Goal: Task Accomplishment & Management: Complete application form

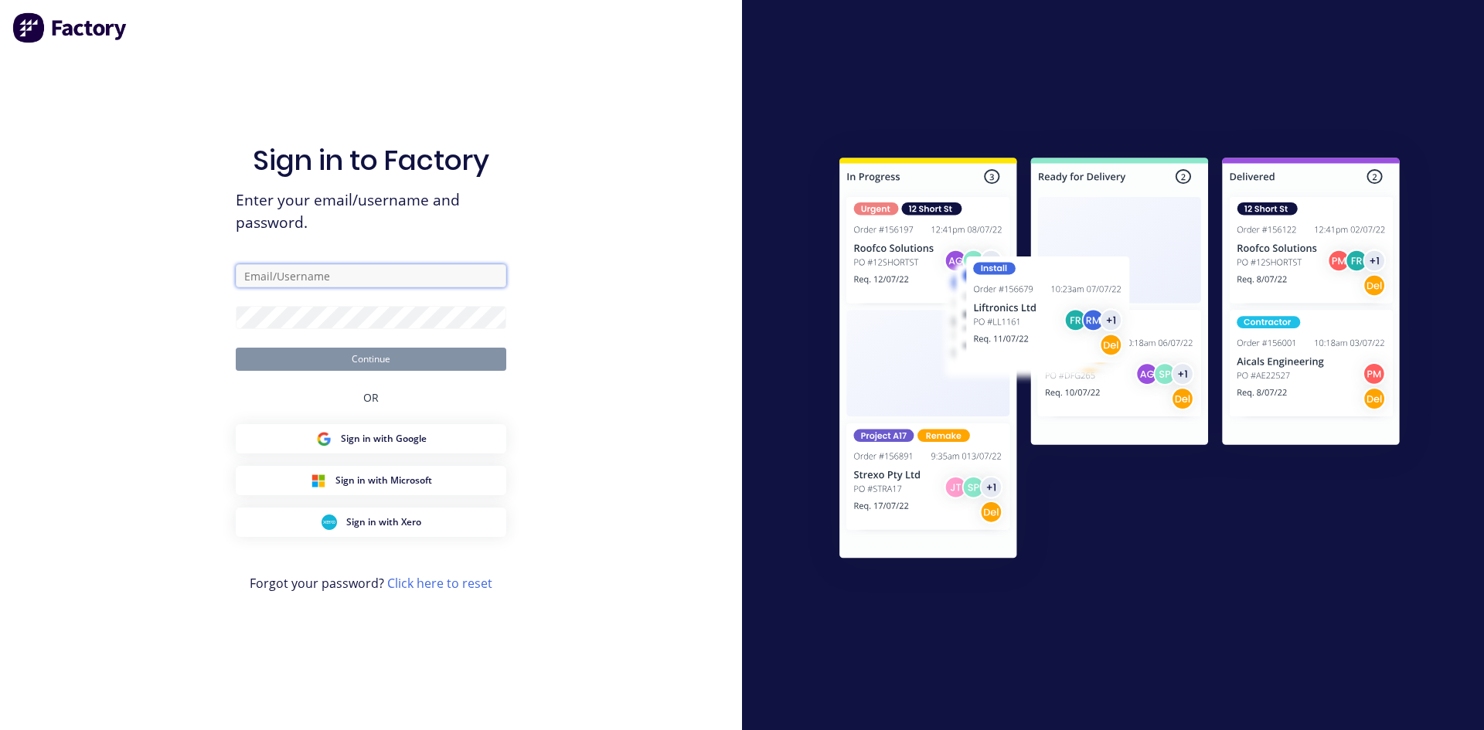
click at [305, 267] on input "text" at bounding box center [371, 275] width 271 height 23
type input "[PERSON_NAME][EMAIL_ADDRESS][DOMAIN_NAME]"
click at [380, 363] on button "Continue" at bounding box center [371, 359] width 271 height 23
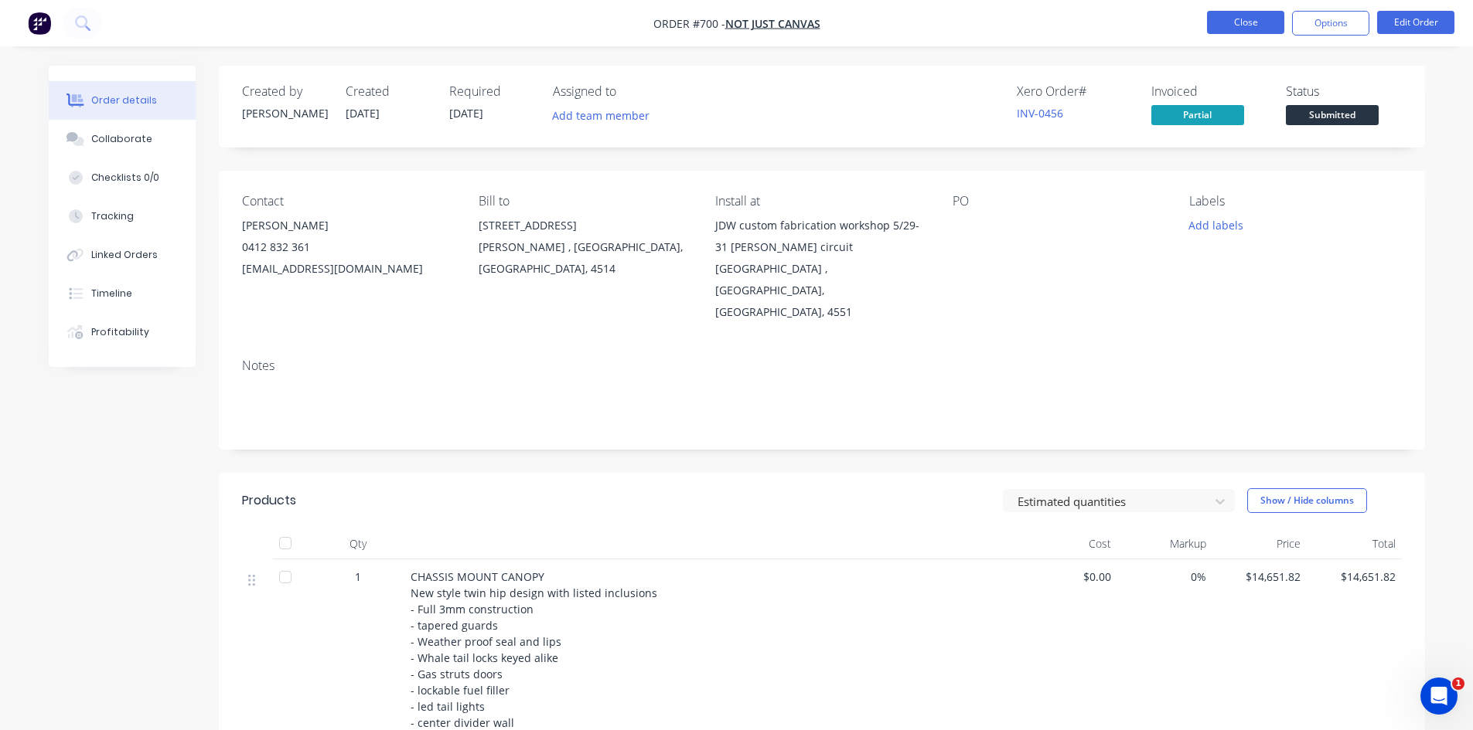
click at [1232, 25] on button "Close" at bounding box center [1245, 22] width 77 height 23
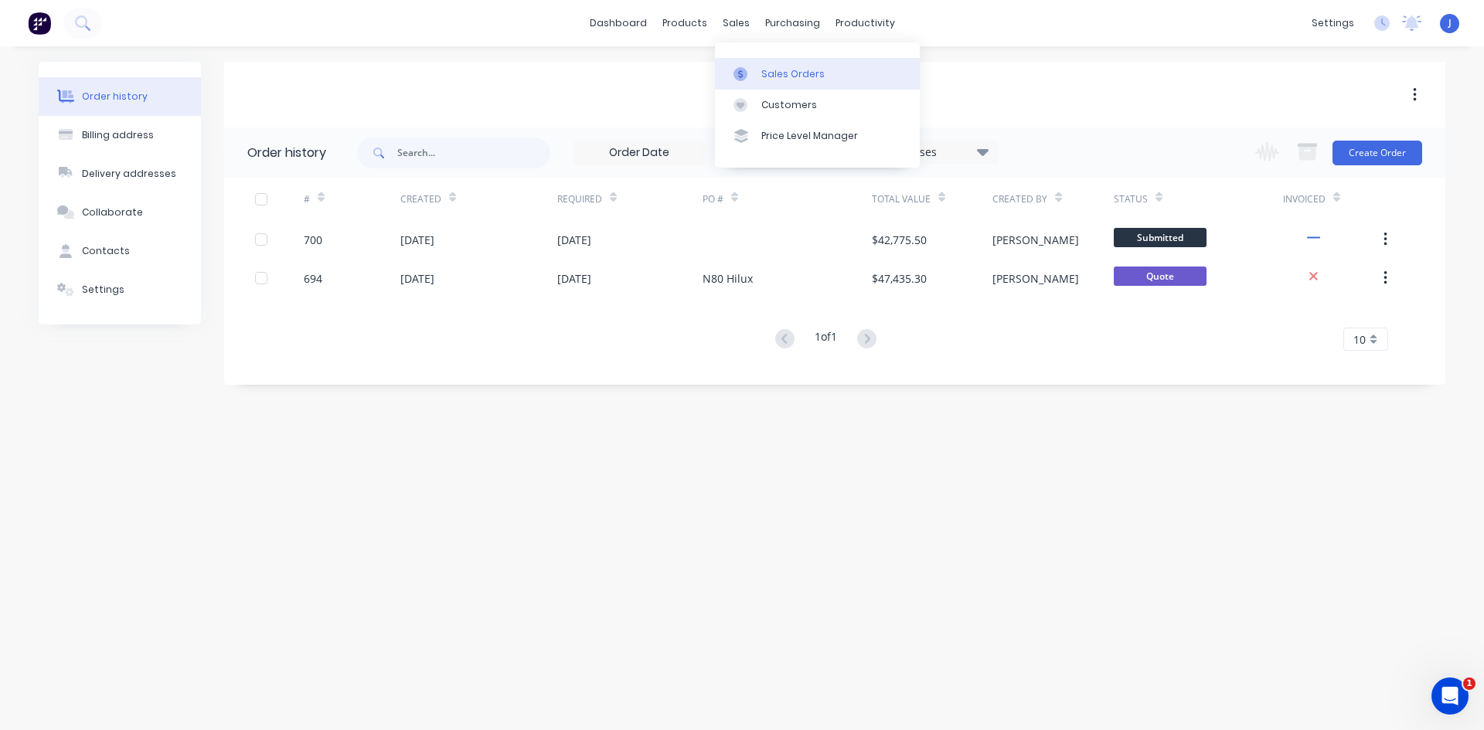
click at [765, 68] on div "Sales Orders" at bounding box center [792, 74] width 63 height 14
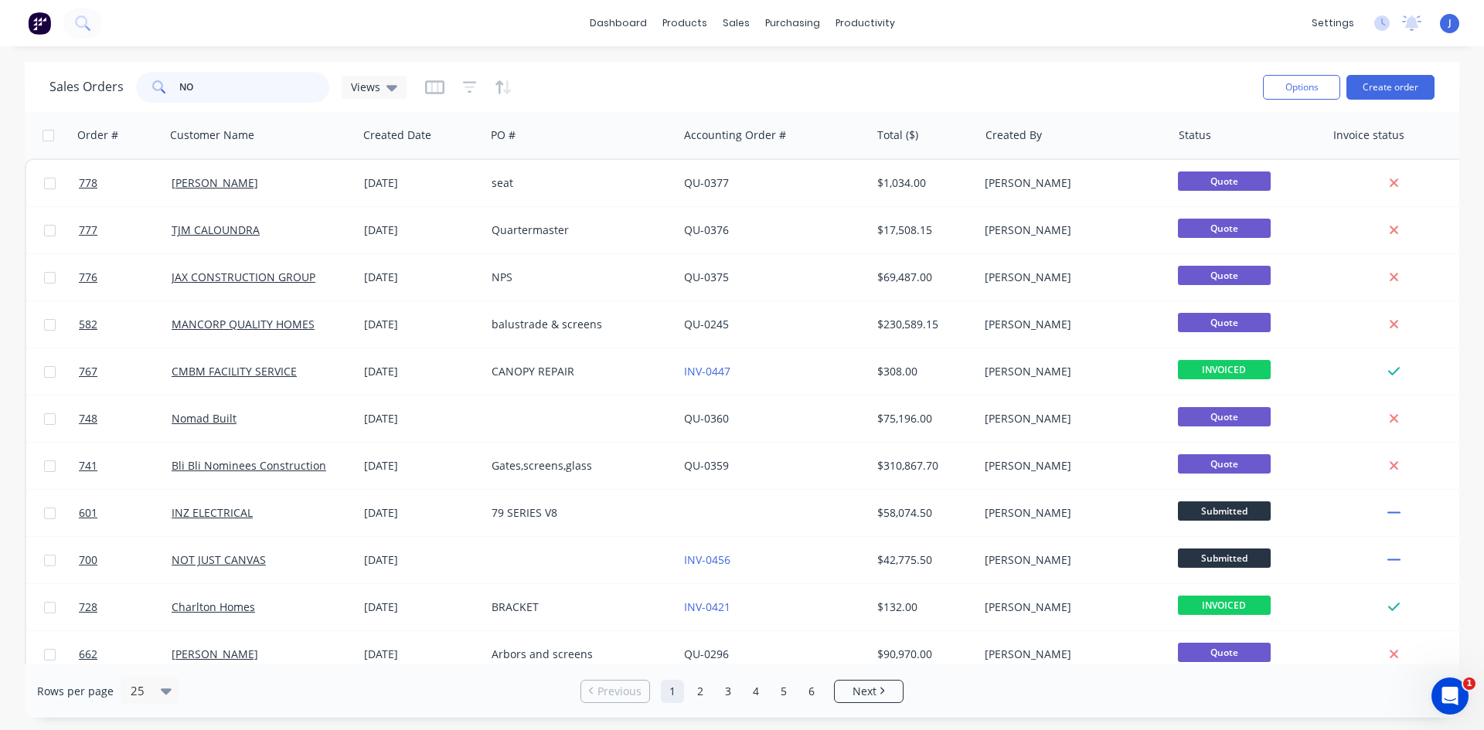
click at [218, 80] on input "NO" at bounding box center [254, 87] width 151 height 31
type input "N"
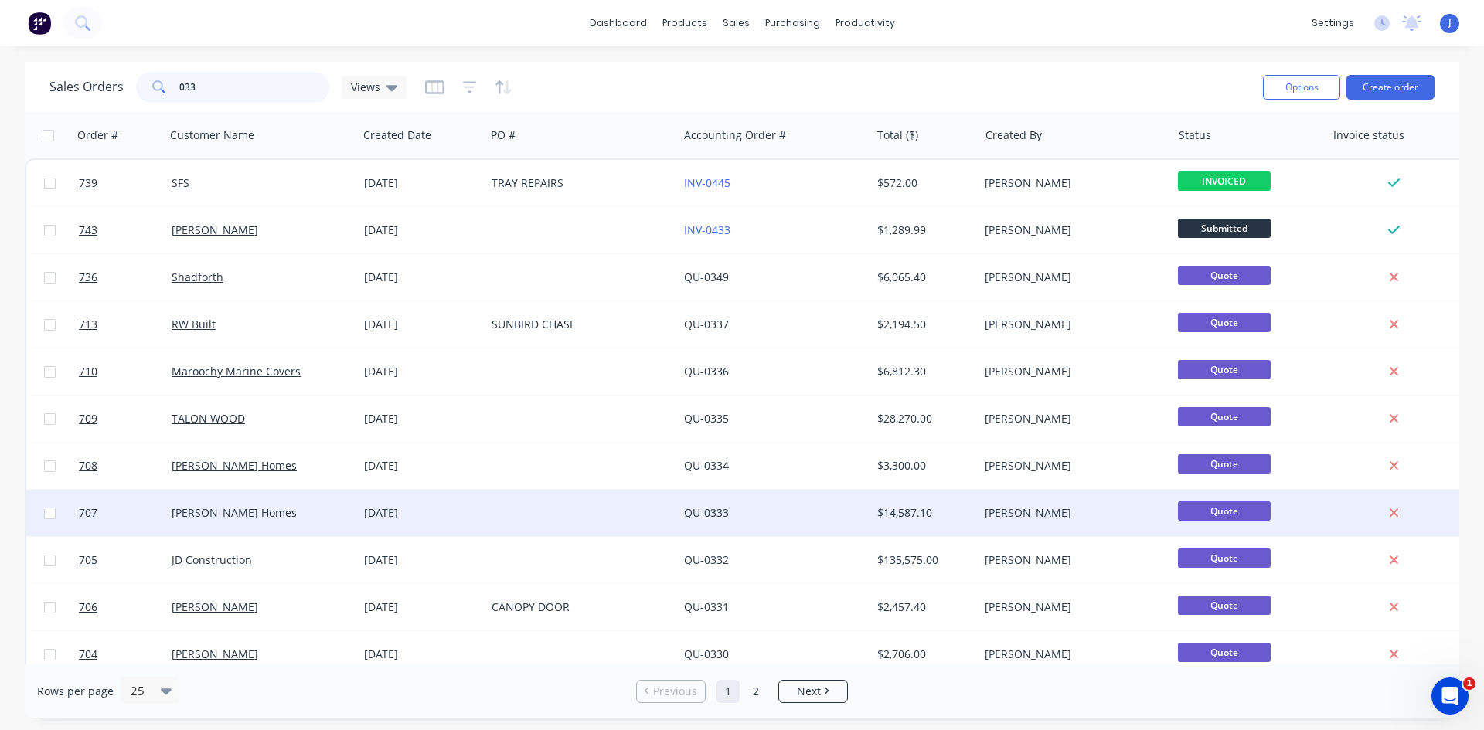
type input "033"
click at [410, 512] on div "[DATE]" at bounding box center [421, 513] width 115 height 15
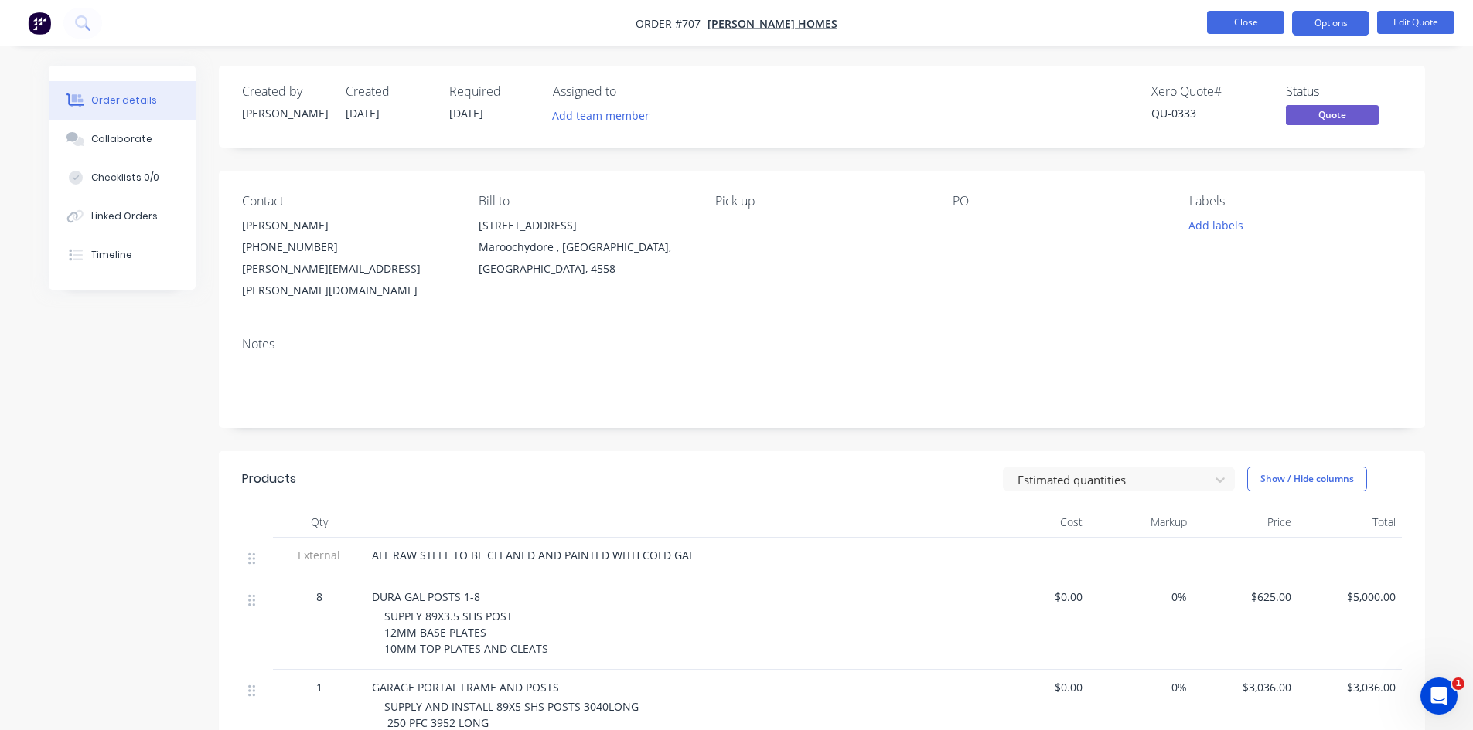
click at [1216, 22] on button "Close" at bounding box center [1245, 22] width 77 height 23
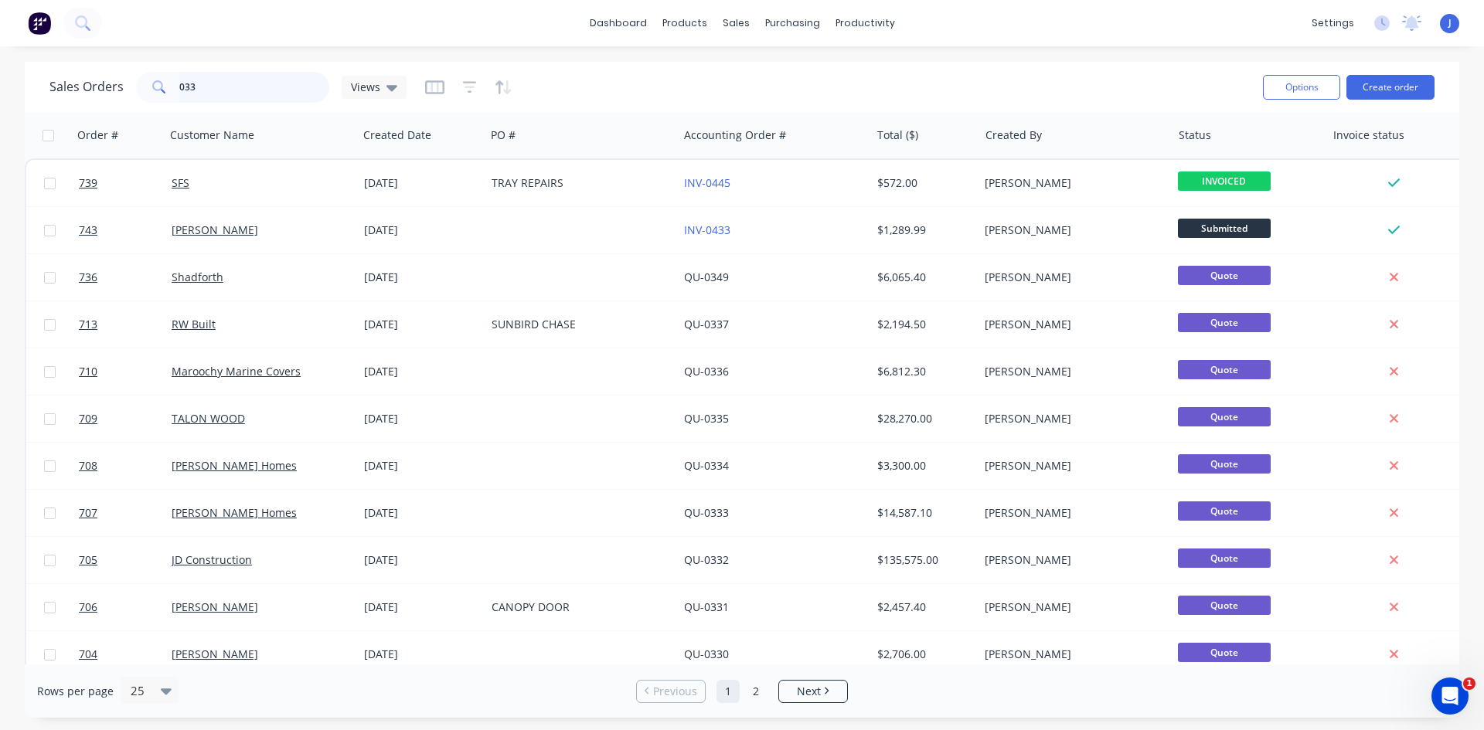
click at [239, 97] on input "033" at bounding box center [254, 87] width 151 height 31
type input "0448"
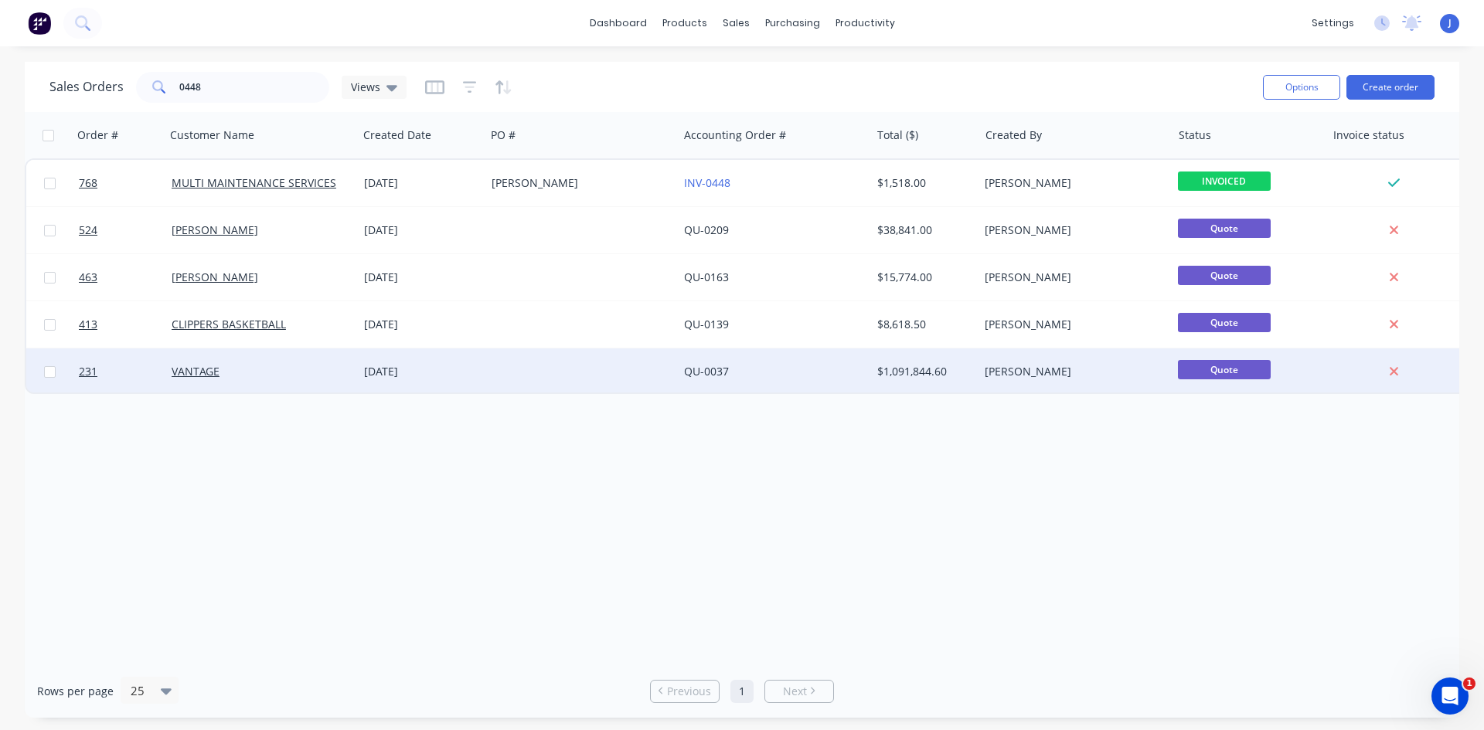
click at [383, 371] on div "[DATE]" at bounding box center [421, 371] width 115 height 15
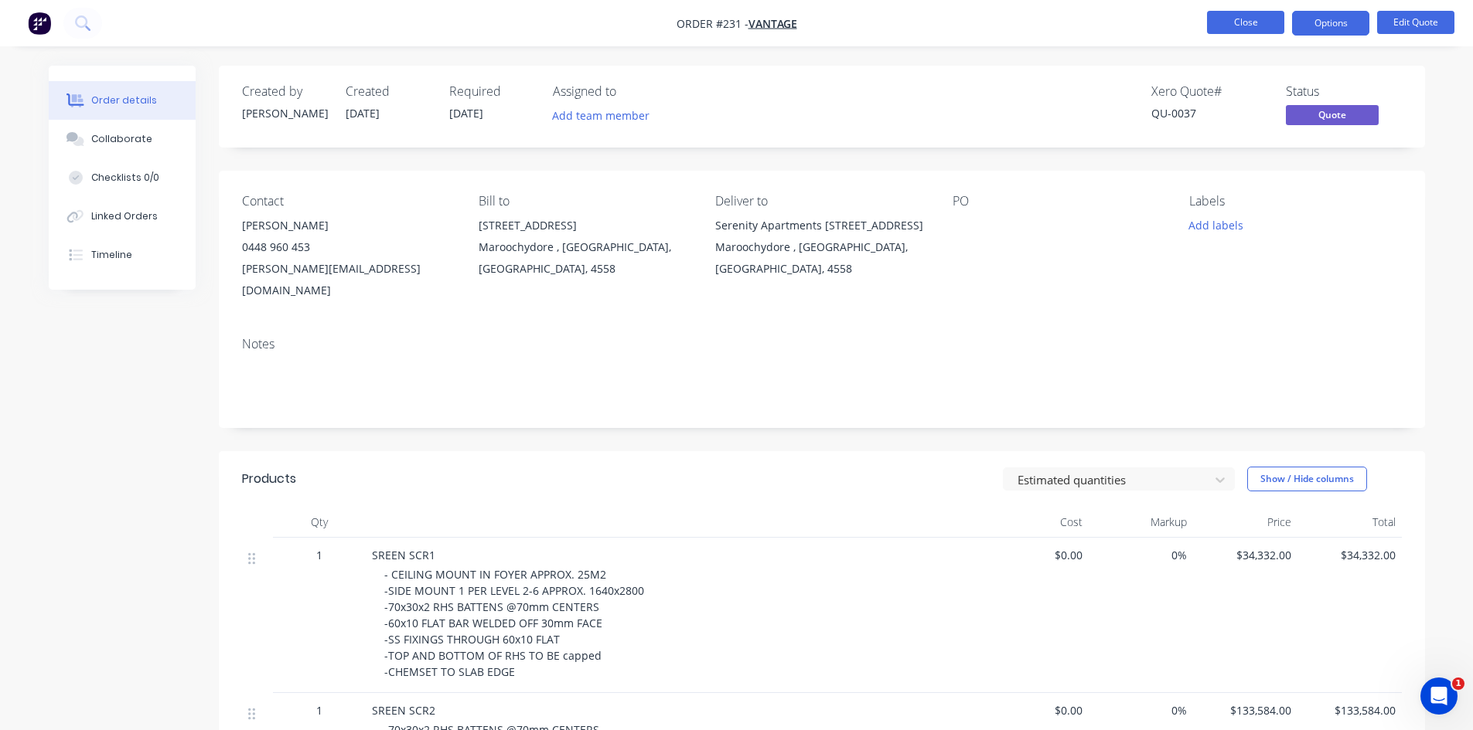
click at [1251, 26] on button "Close" at bounding box center [1245, 22] width 77 height 23
click at [1228, 15] on button "Close" at bounding box center [1245, 22] width 77 height 23
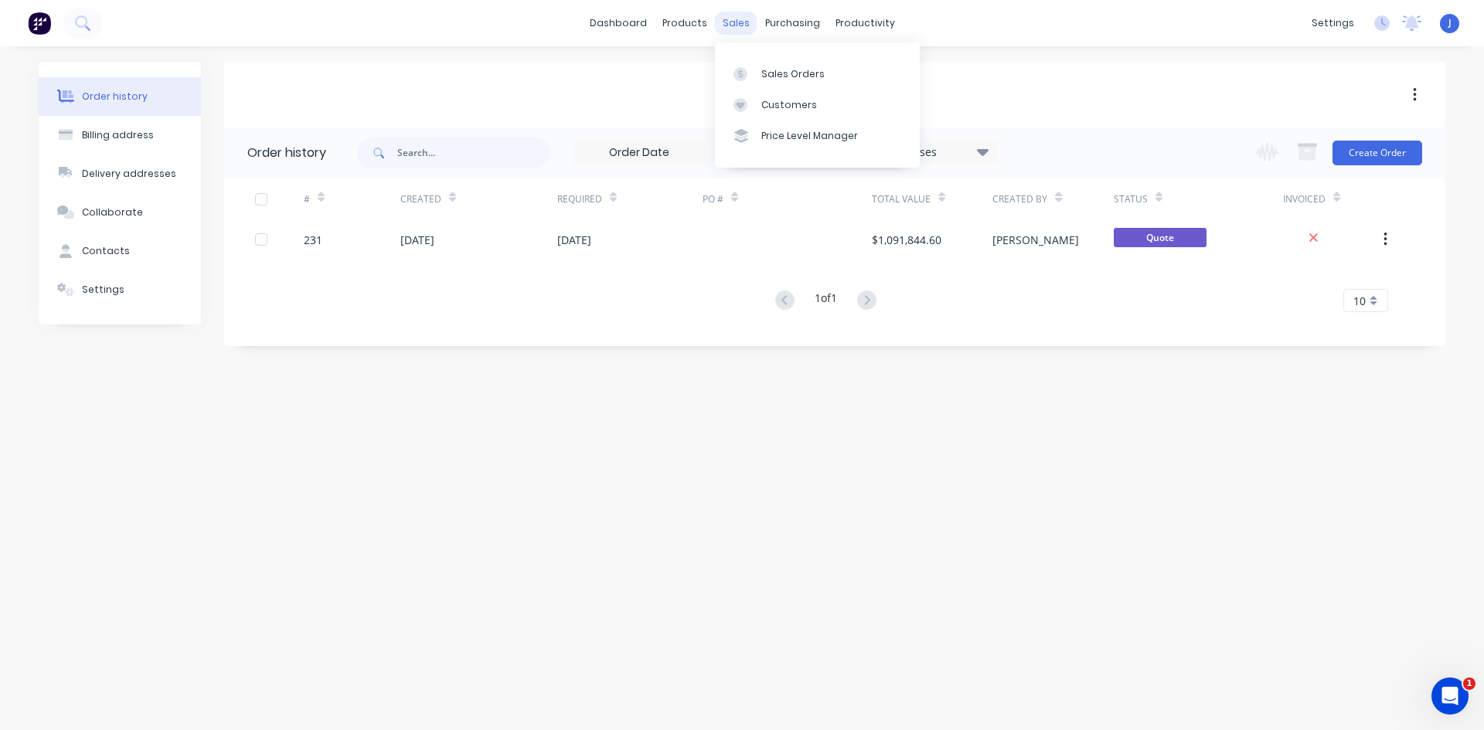
click at [724, 24] on div "sales" at bounding box center [736, 23] width 43 height 23
click at [822, 73] on div "Purchase Orders" at bounding box center [843, 74] width 82 height 14
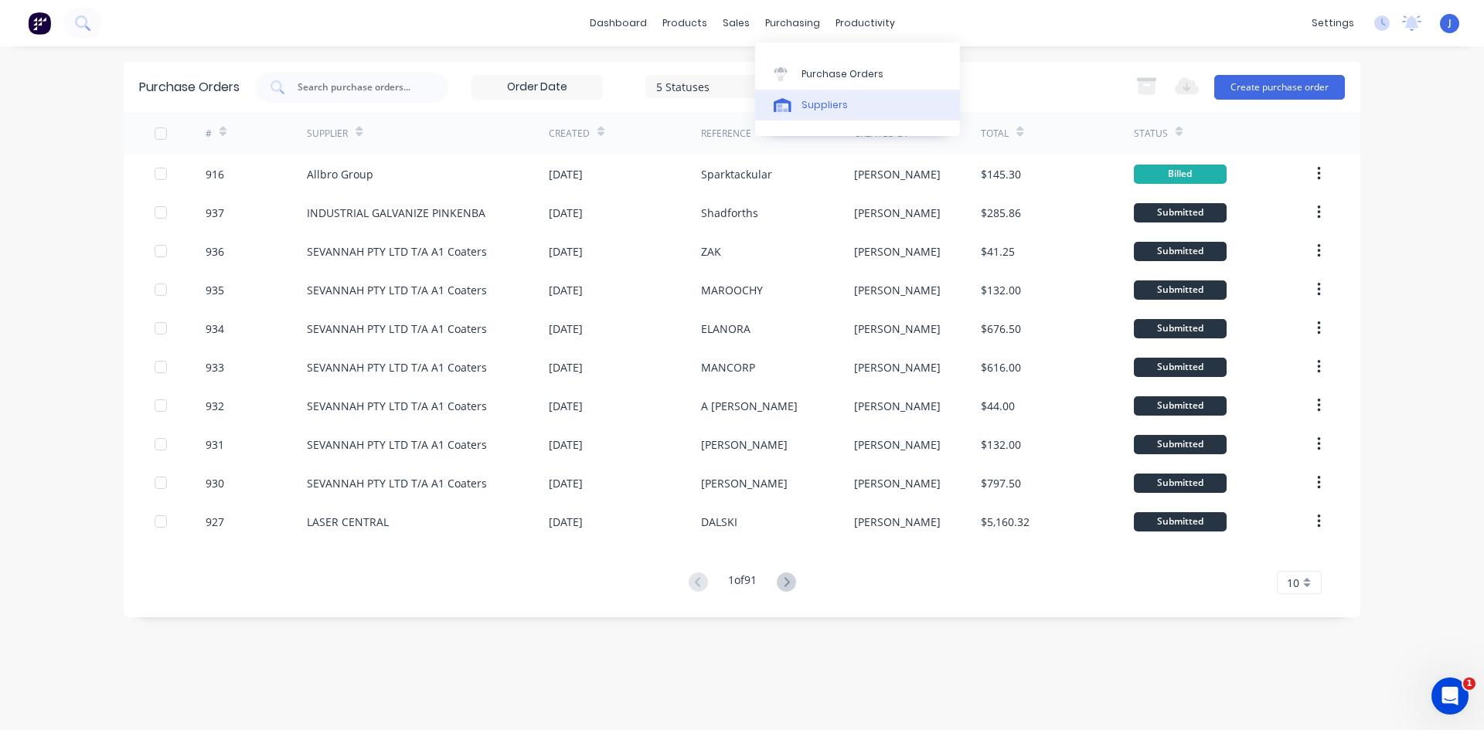
click at [829, 105] on div "Suppliers" at bounding box center [825, 105] width 46 height 14
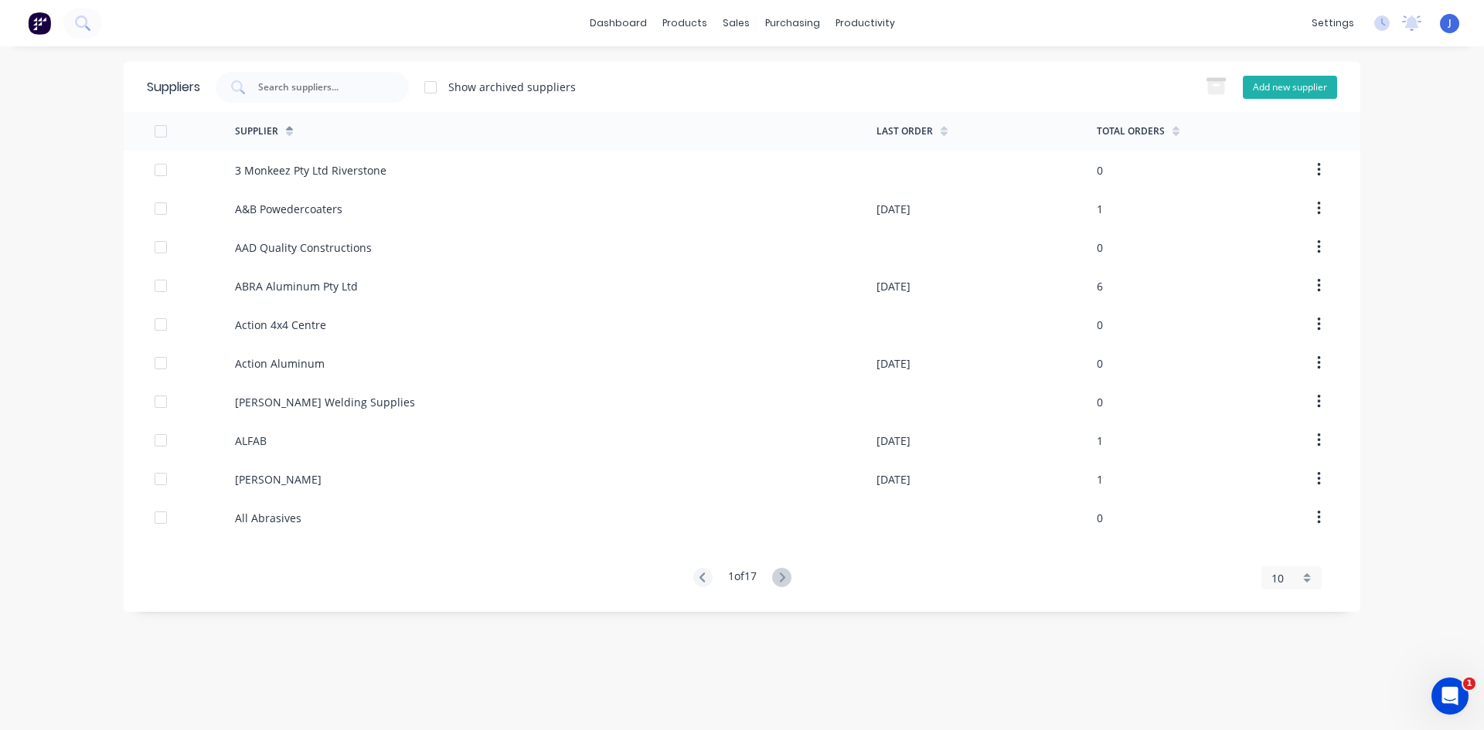
click at [1285, 87] on button "Add new supplier" at bounding box center [1290, 87] width 94 height 23
select select "AU"
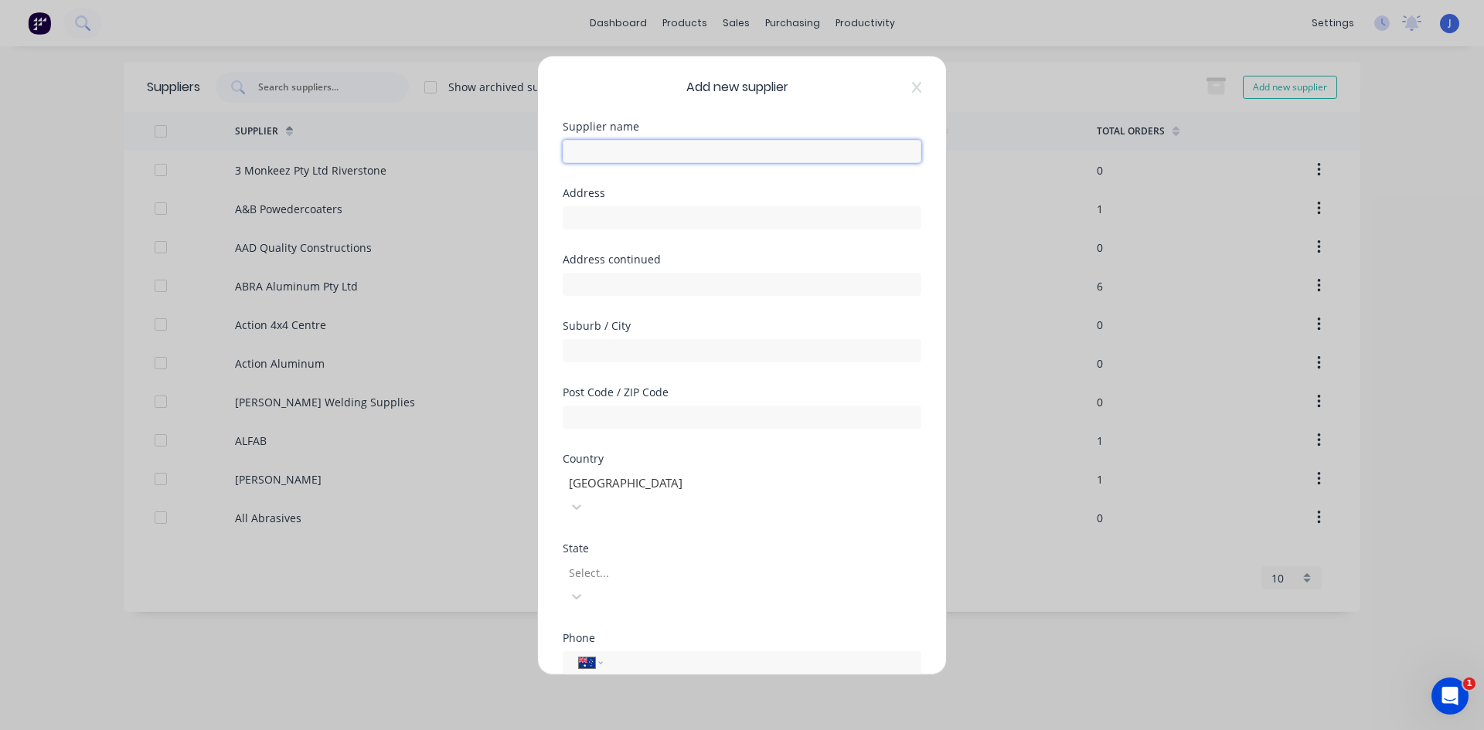
click at [575, 146] on input "text" at bounding box center [742, 151] width 359 height 23
type input "Vulcan /[PERSON_NAME] Aluminium"
click at [586, 215] on input "text" at bounding box center [742, 217] width 359 height 23
type input "[GEOGRAPHIC_DATA]"
click at [593, 361] on input "text" at bounding box center [742, 350] width 359 height 23
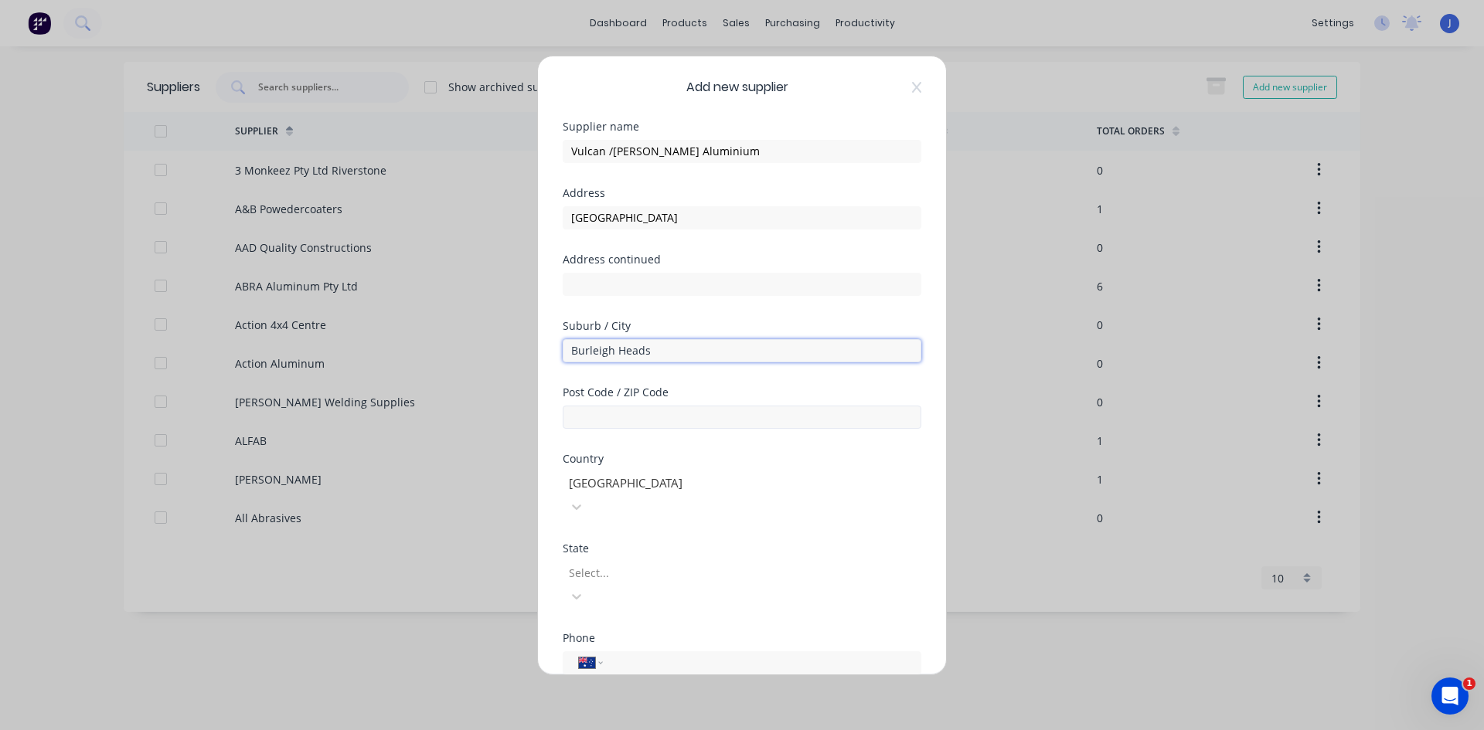
type input "Burleigh Heads"
click at [594, 414] on input "text" at bounding box center [742, 417] width 359 height 23
type input "4220"
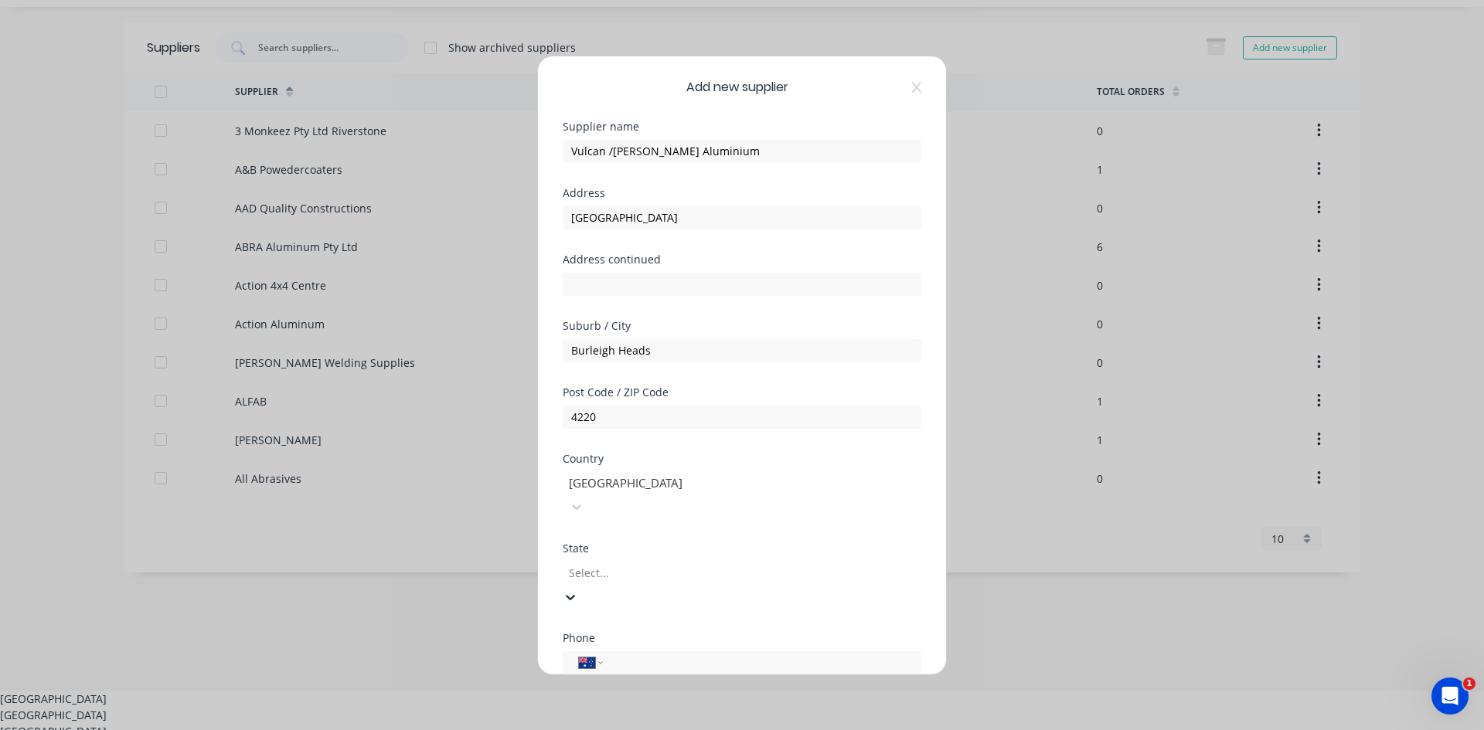
scroll to position [53, 0]
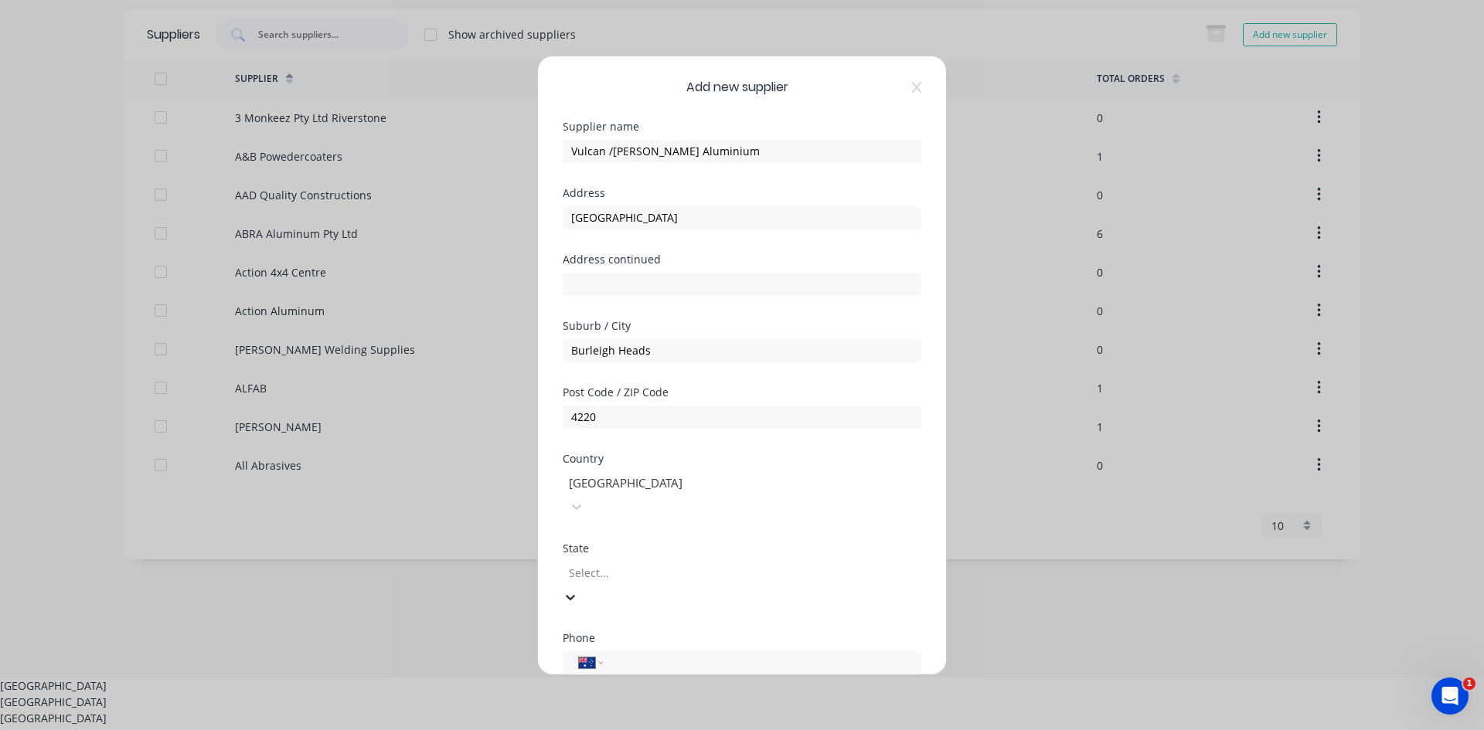
click at [594, 727] on div "[GEOGRAPHIC_DATA]" at bounding box center [742, 735] width 1484 height 16
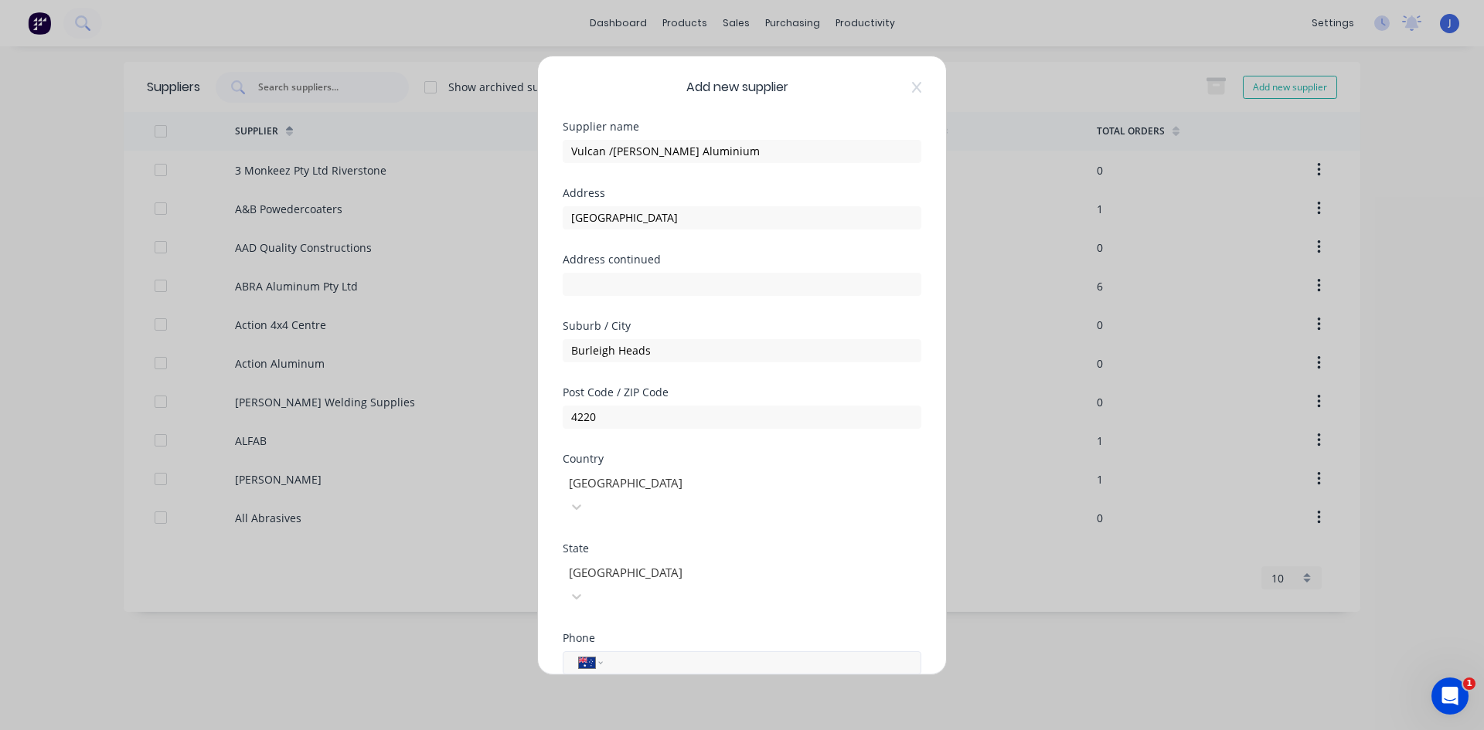
click at [624, 654] on input "tel" at bounding box center [759, 663] width 291 height 18
click at [665, 654] on input "[PHONE_NUMBER]" at bounding box center [759, 663] width 291 height 18
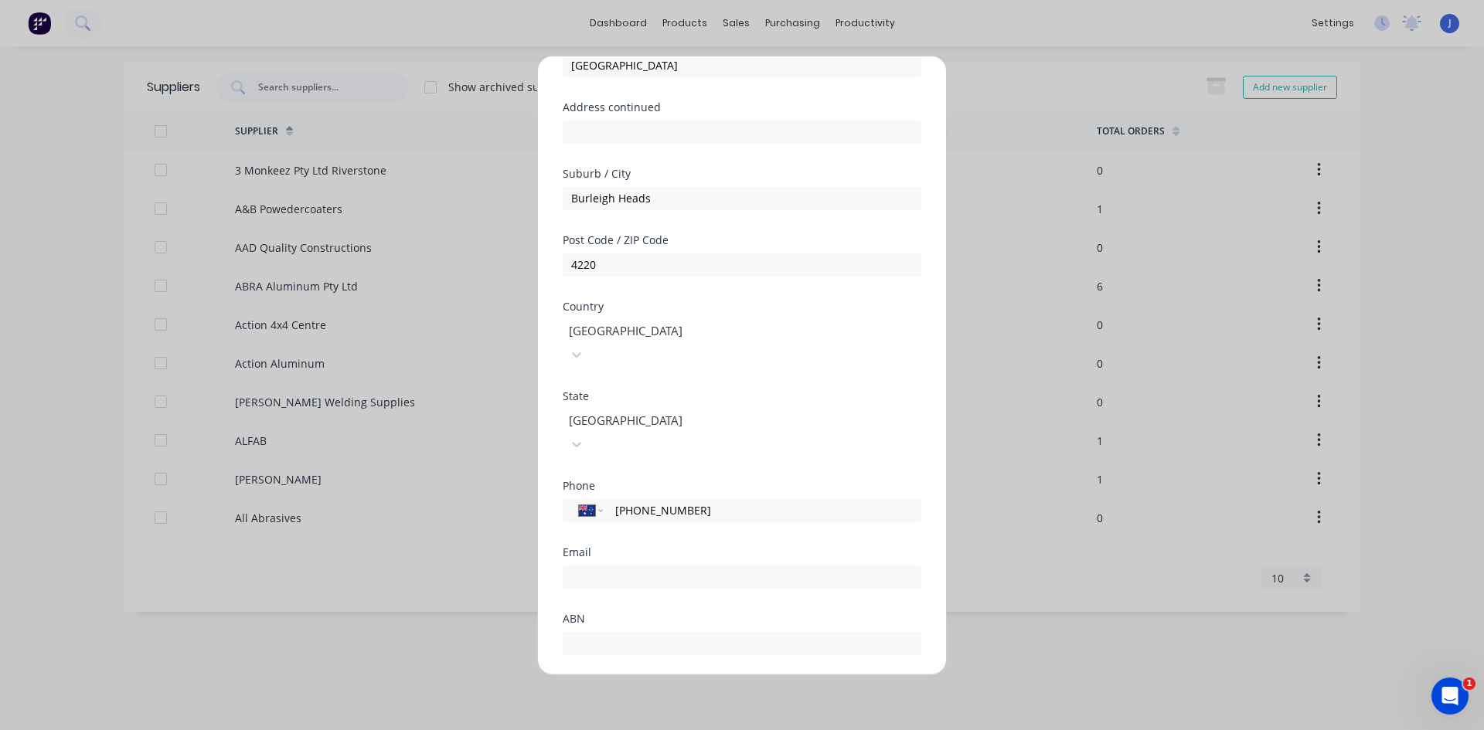
scroll to position [203, 0]
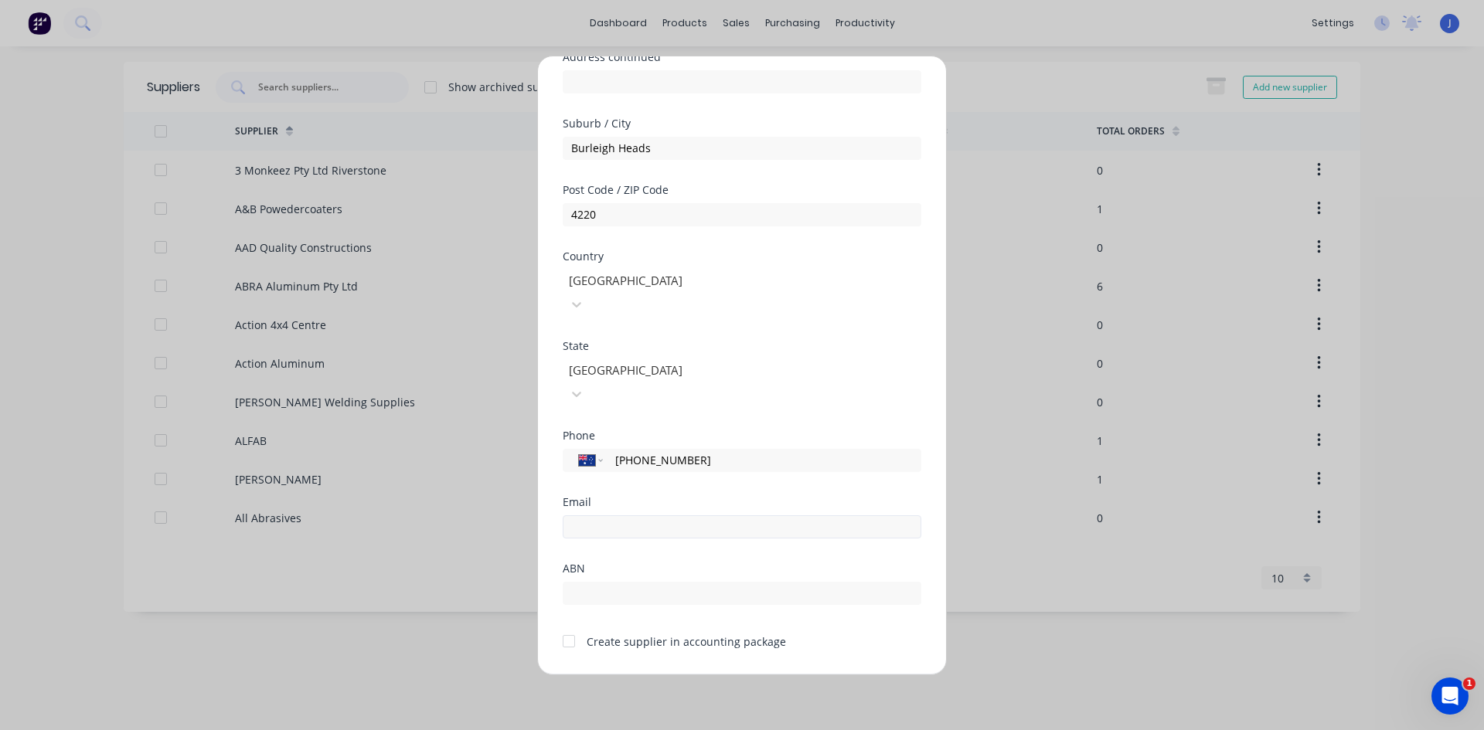
type input "[PHONE_NUMBER]"
click at [628, 516] on input "email" at bounding box center [742, 527] width 359 height 23
click at [625, 516] on input "email" at bounding box center [742, 527] width 359 height 23
paste input "[PERSON_NAME][EMAIL_ADDRESS][DOMAIN_NAME]"
type input "[PERSON_NAME][EMAIL_ADDRESS][DOMAIN_NAME]"
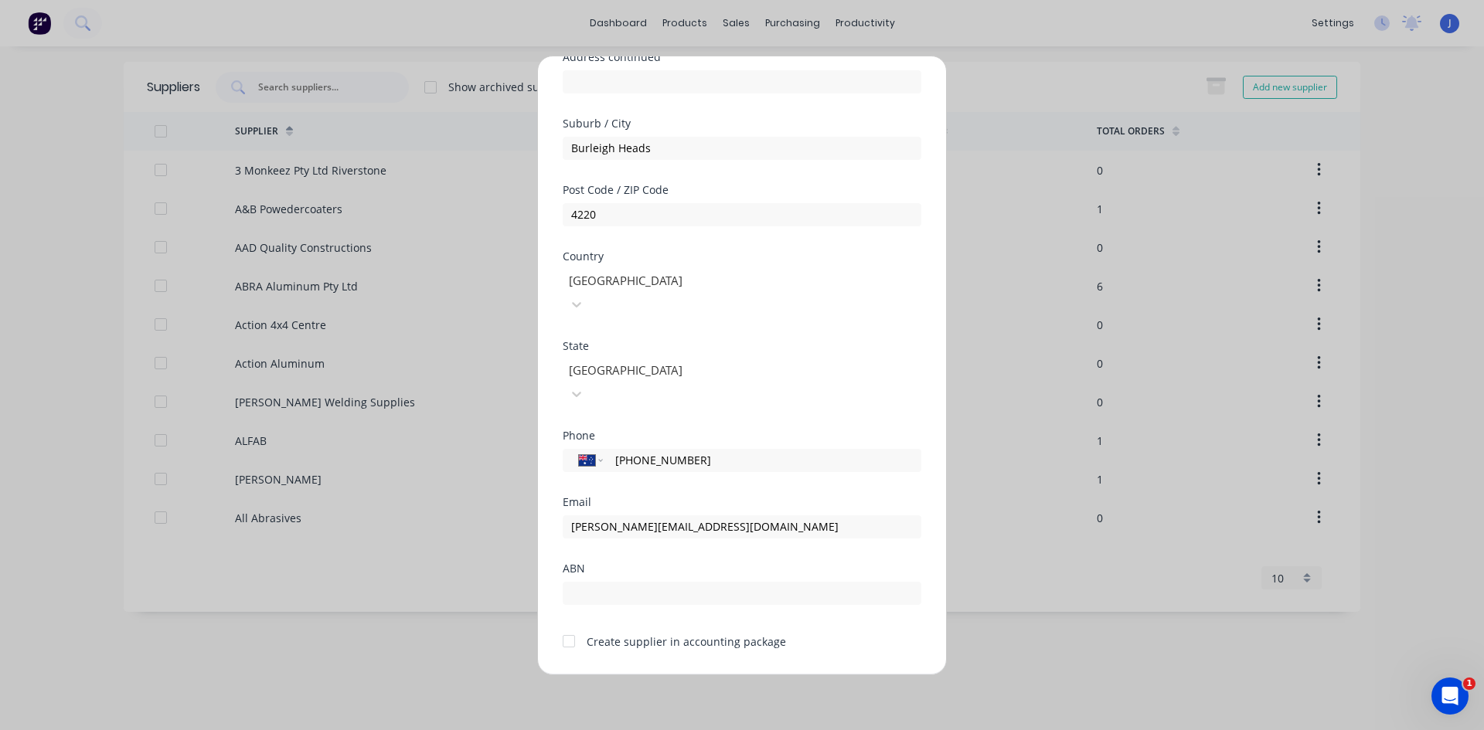
drag, startPoint x: 568, startPoint y: 596, endPoint x: 592, endPoint y: 599, distance: 24.2
click at [568, 626] on div at bounding box center [568, 641] width 31 height 31
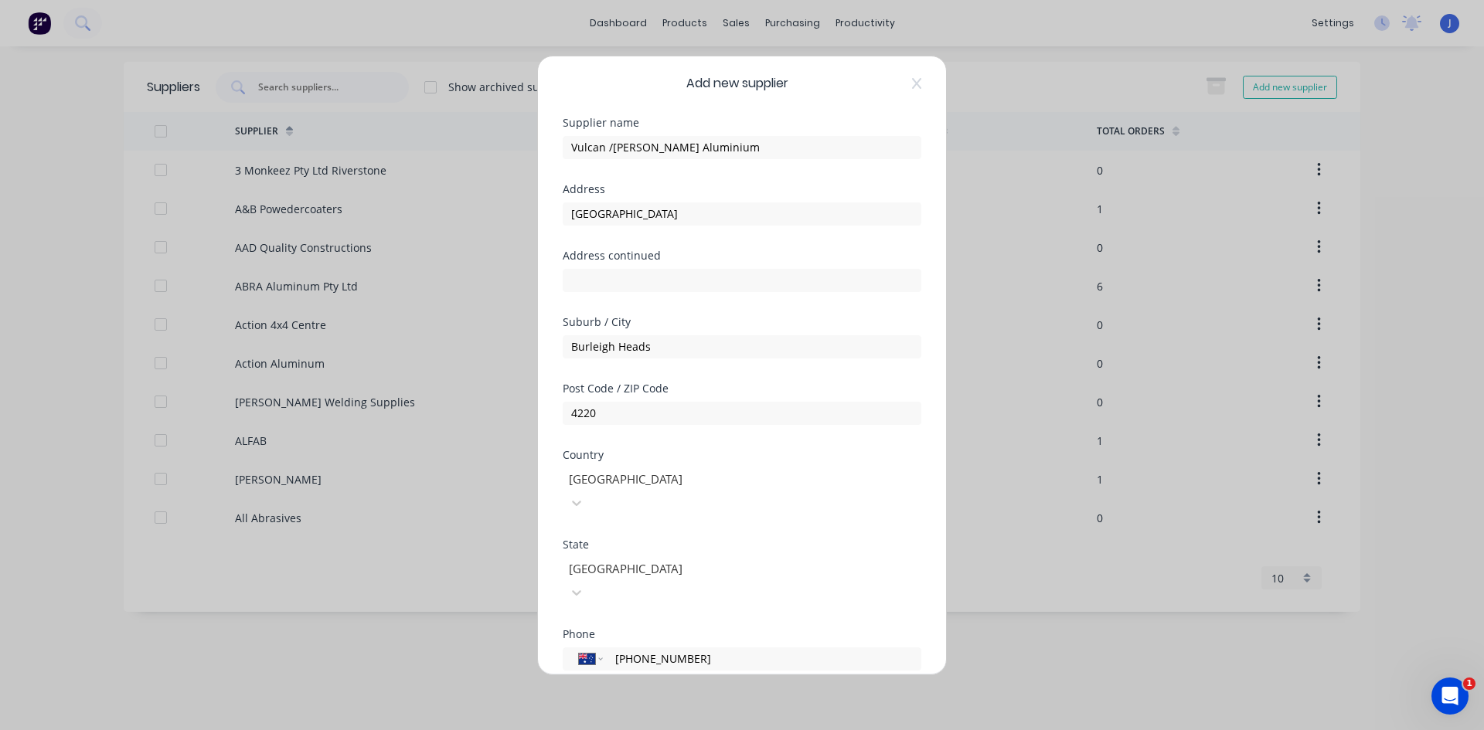
scroll to position [0, 0]
click at [588, 217] on input "[GEOGRAPHIC_DATA]" at bounding box center [742, 217] width 359 height 23
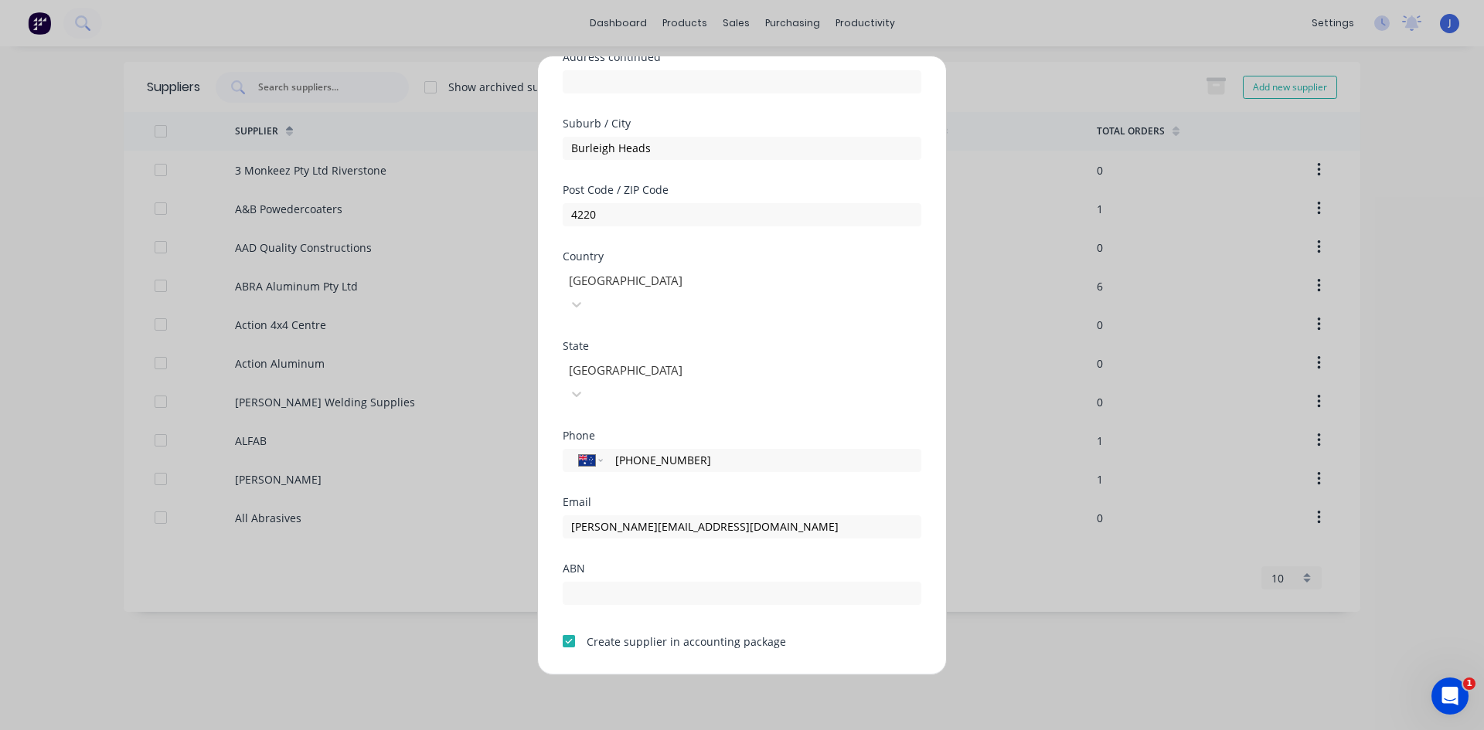
type input "[STREET_ADDRESS]"
click at [687, 675] on button "Save" at bounding box center [693, 687] width 85 height 25
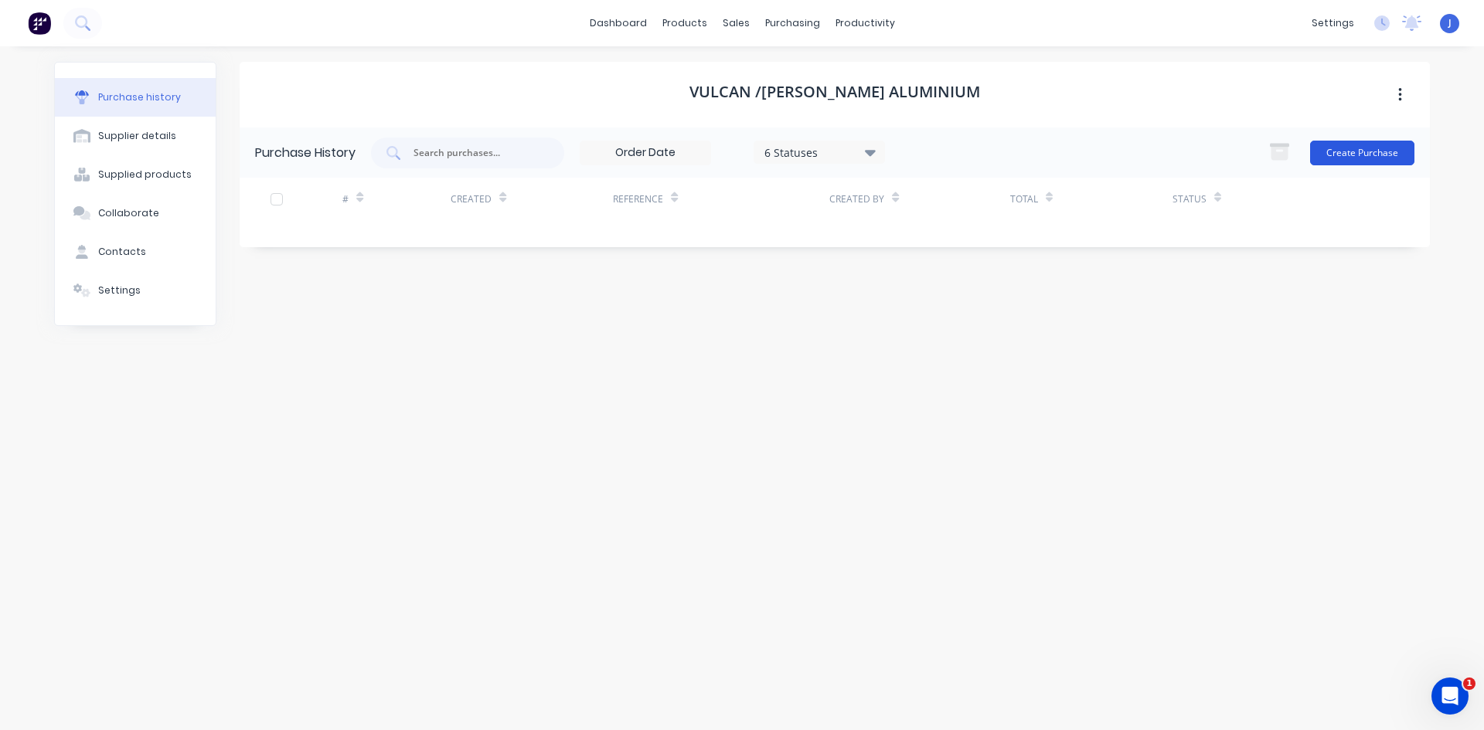
click at [1367, 156] on button "Create Purchase" at bounding box center [1362, 153] width 104 height 25
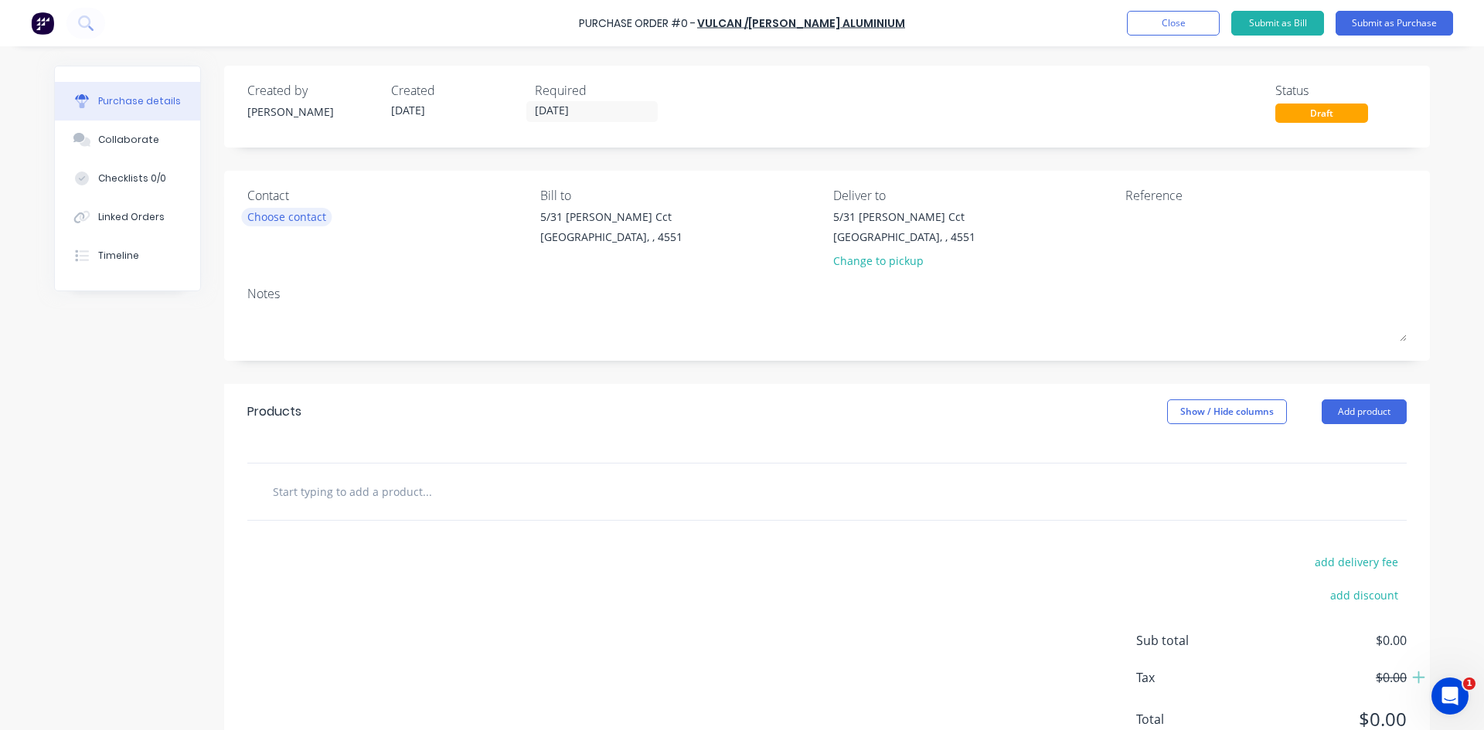
click at [281, 214] on div "Choose contact" at bounding box center [286, 217] width 79 height 16
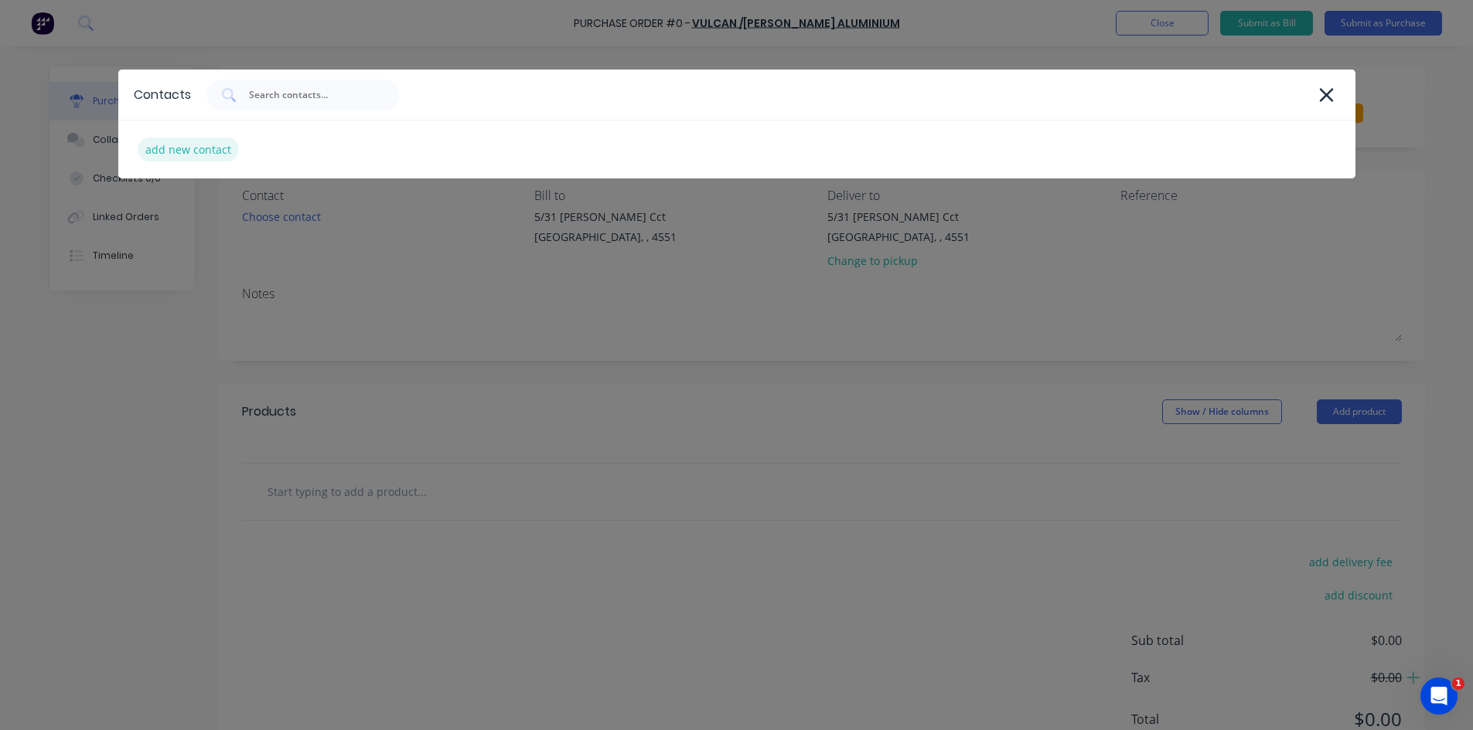
click at [181, 152] on div "add new contact" at bounding box center [188, 150] width 101 height 24
select select "AU"
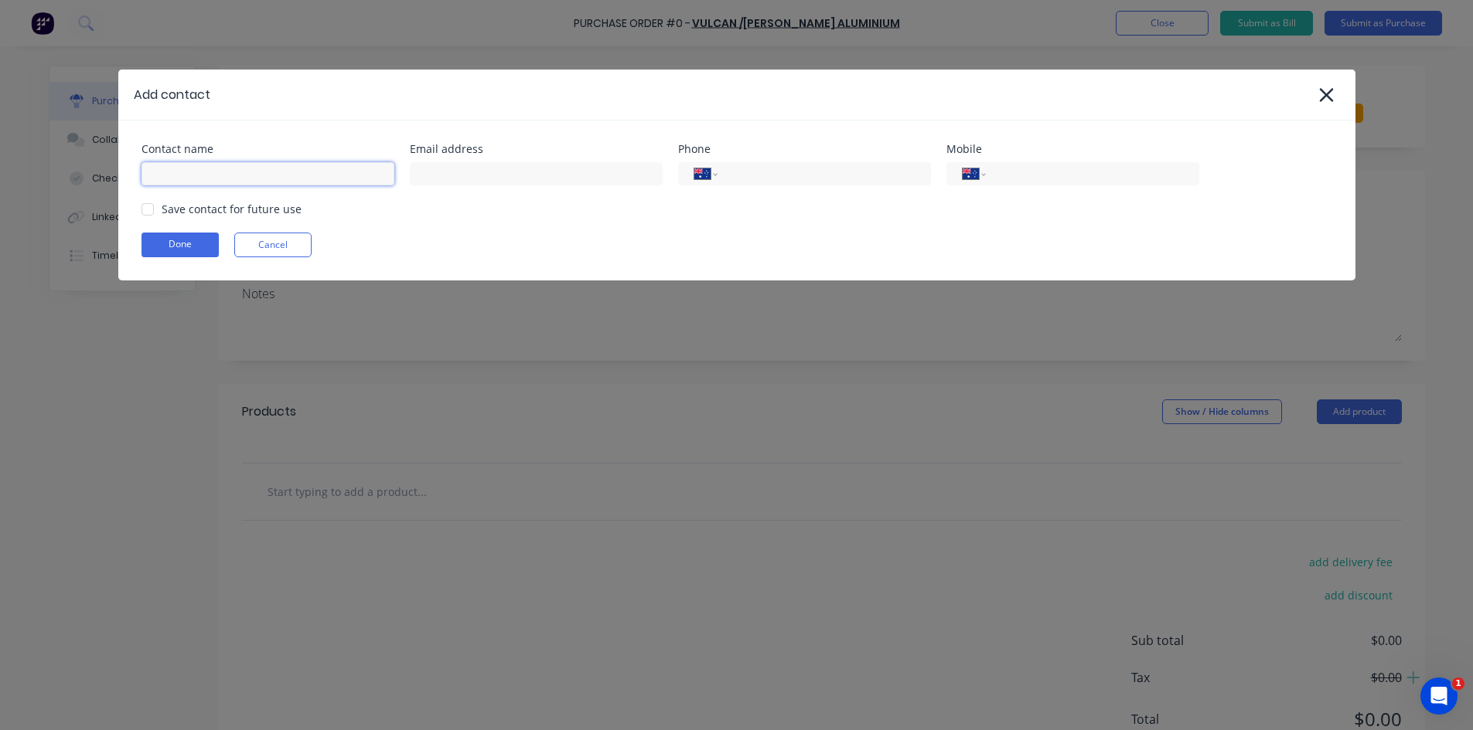
click at [241, 178] on input at bounding box center [267, 173] width 253 height 23
paste input "[PERSON_NAME]"
type input "[PERSON_NAME]"
click at [481, 179] on input at bounding box center [536, 173] width 253 height 23
paste input "[PERSON_NAME][EMAIL_ADDRESS][DOMAIN_NAME]"
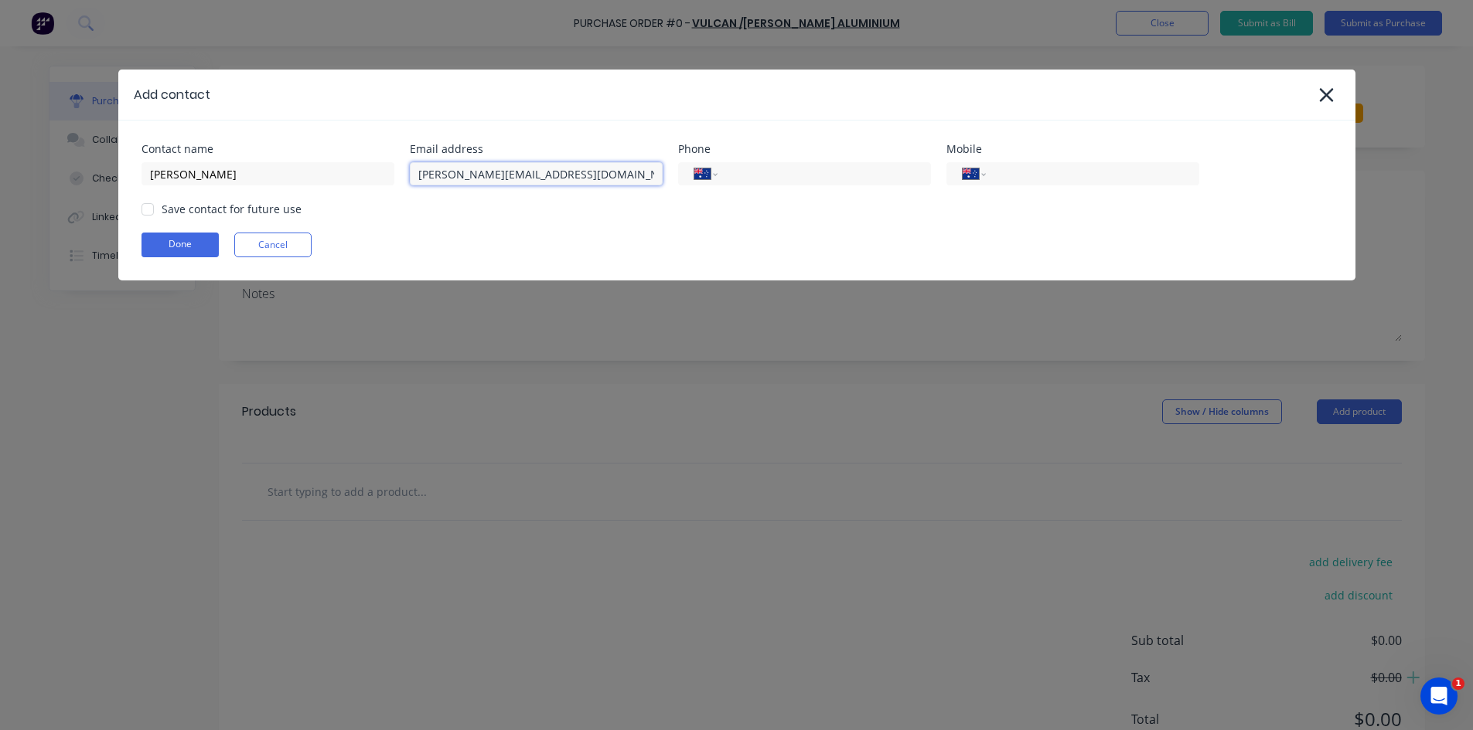
type input "[PERSON_NAME][EMAIL_ADDRESS][DOMAIN_NAME]"
click at [754, 172] on input "tel" at bounding box center [821, 174] width 186 height 18
drag, startPoint x: 148, startPoint y: 209, endPoint x: 332, endPoint y: 203, distance: 184.8
click at [148, 209] on div at bounding box center [147, 209] width 31 height 31
type input "[PHONE_NUMBER]"
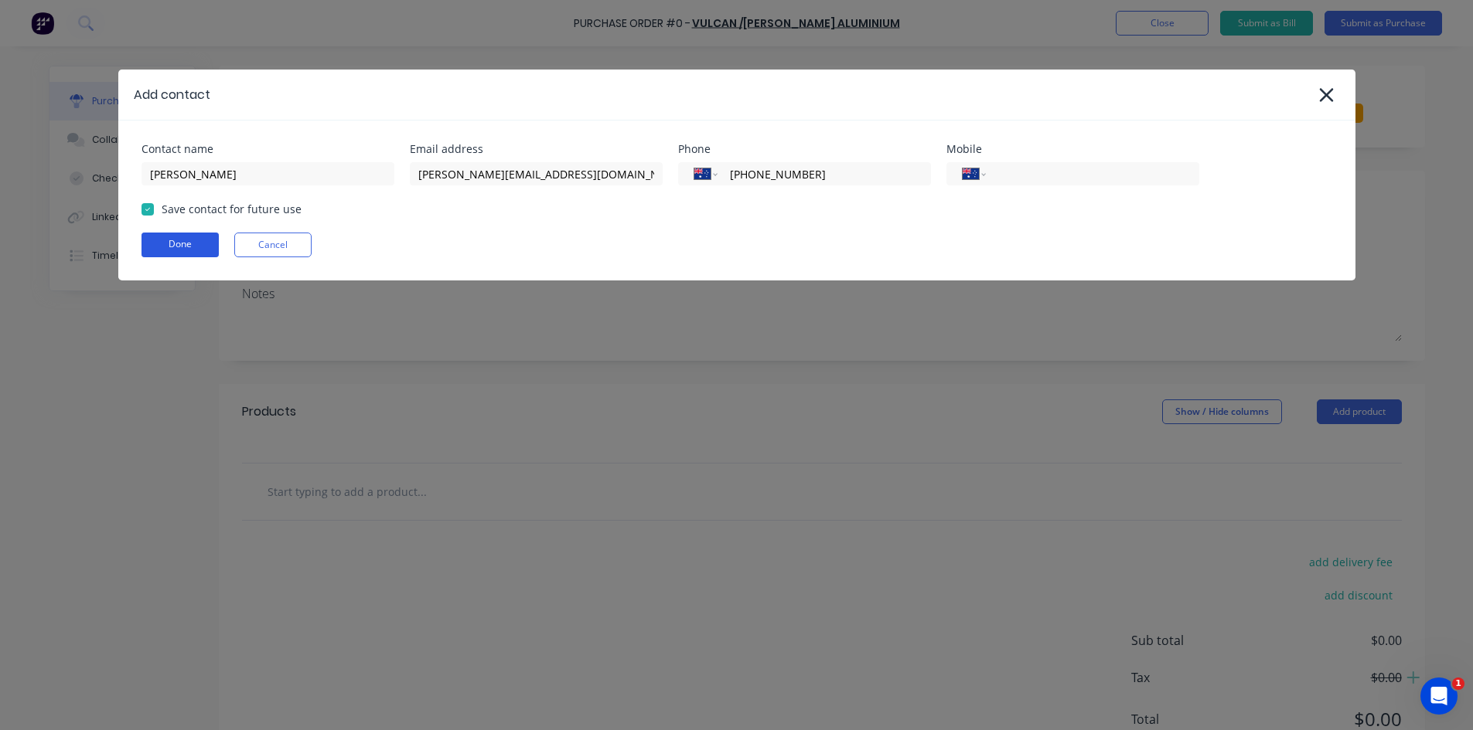
click at [173, 245] on button "Done" at bounding box center [179, 245] width 77 height 25
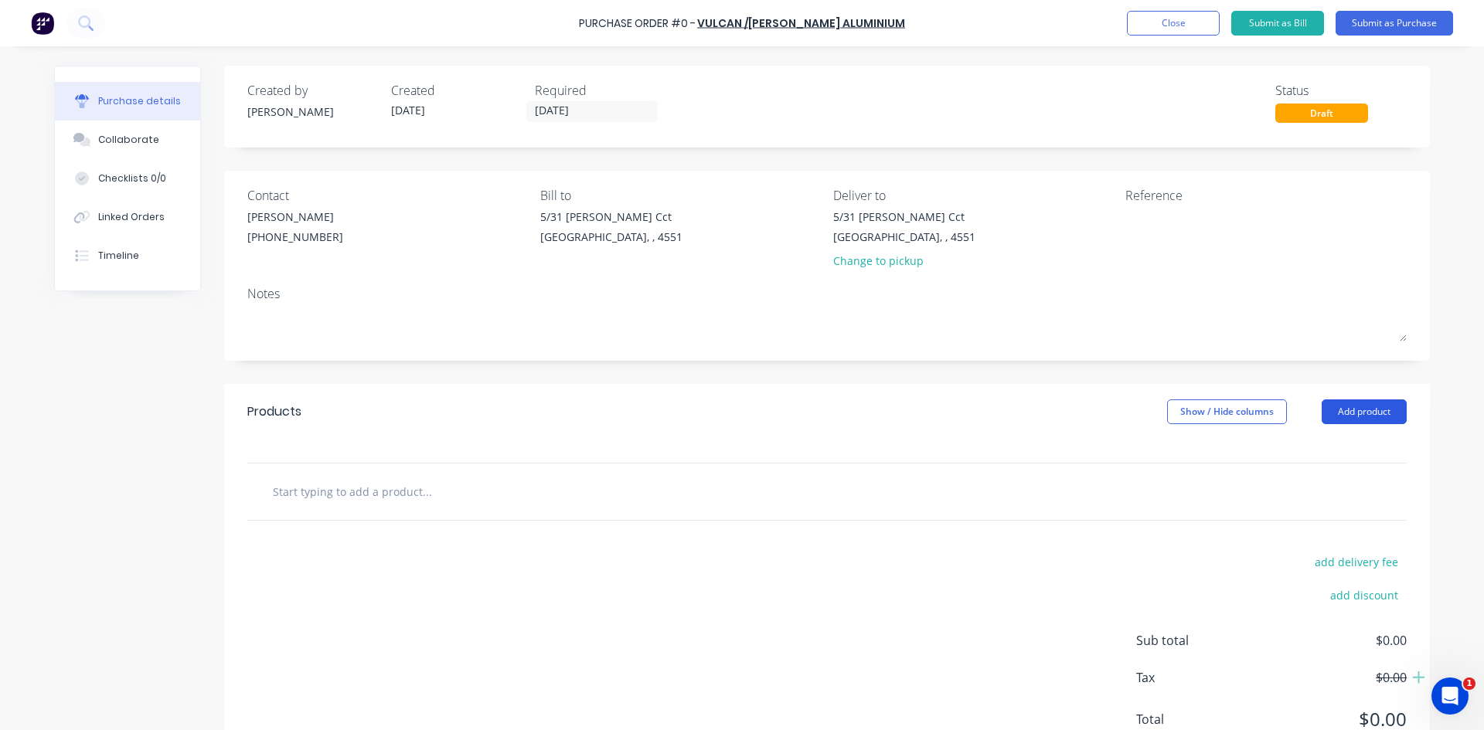
click at [1344, 417] on button "Add product" at bounding box center [1364, 412] width 85 height 25
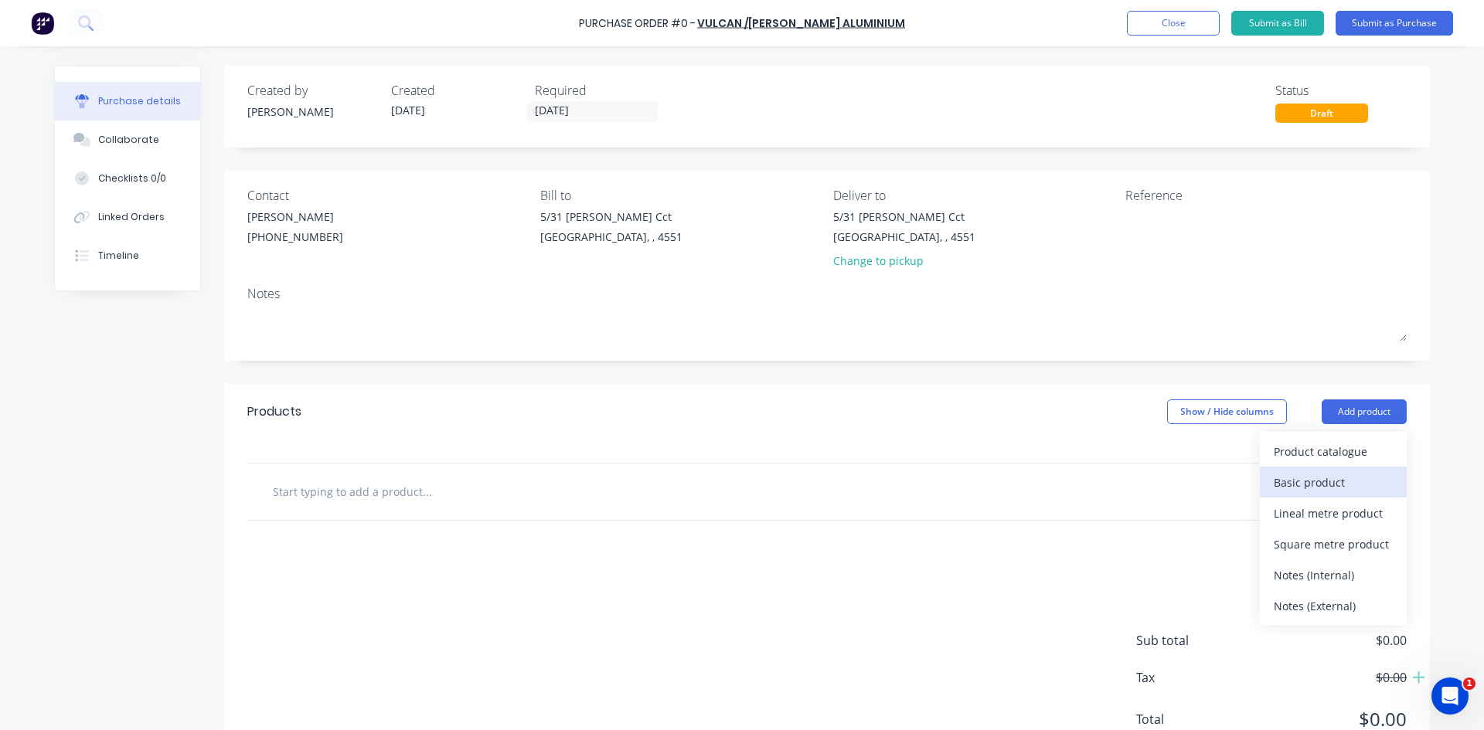
click at [1316, 476] on div "Basic product" at bounding box center [1333, 483] width 119 height 22
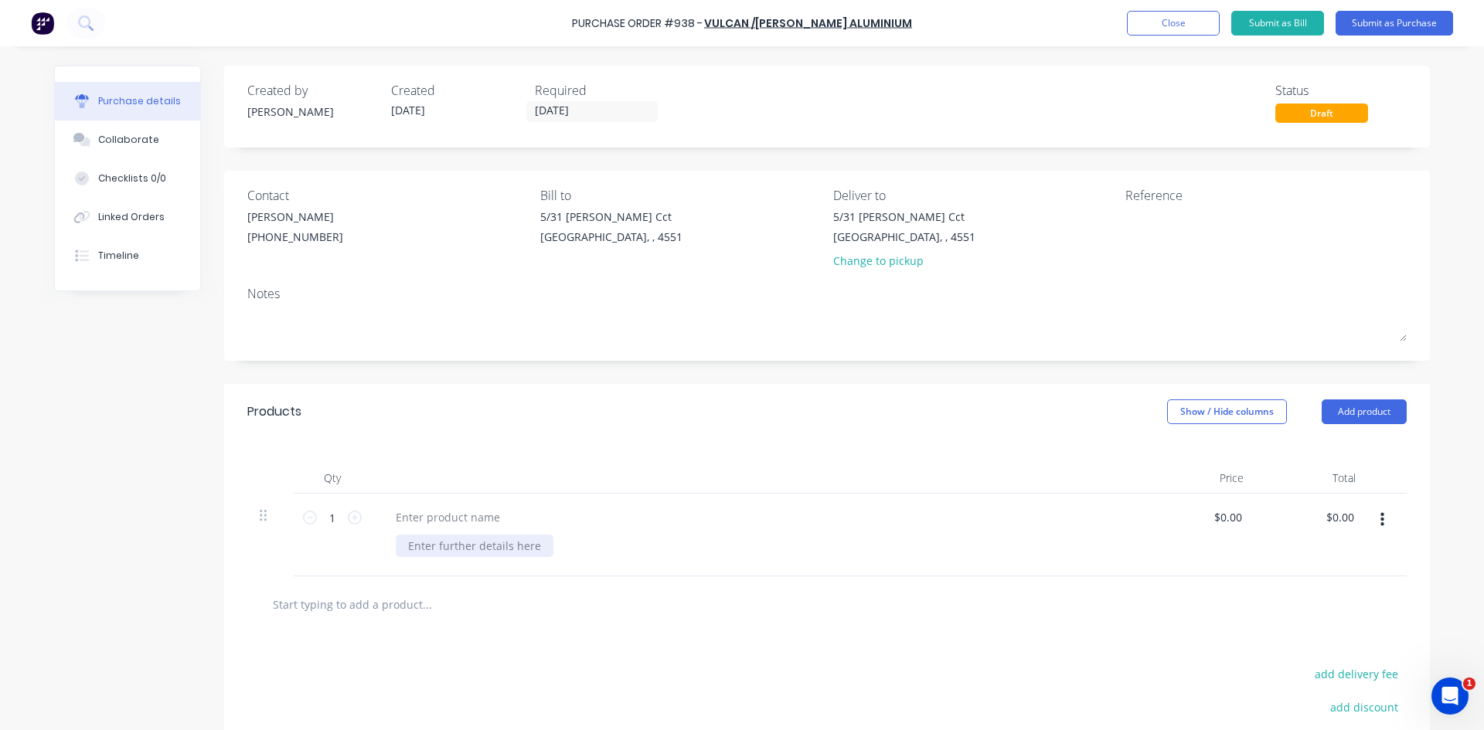
click at [459, 548] on div at bounding box center [475, 546] width 158 height 22
paste div
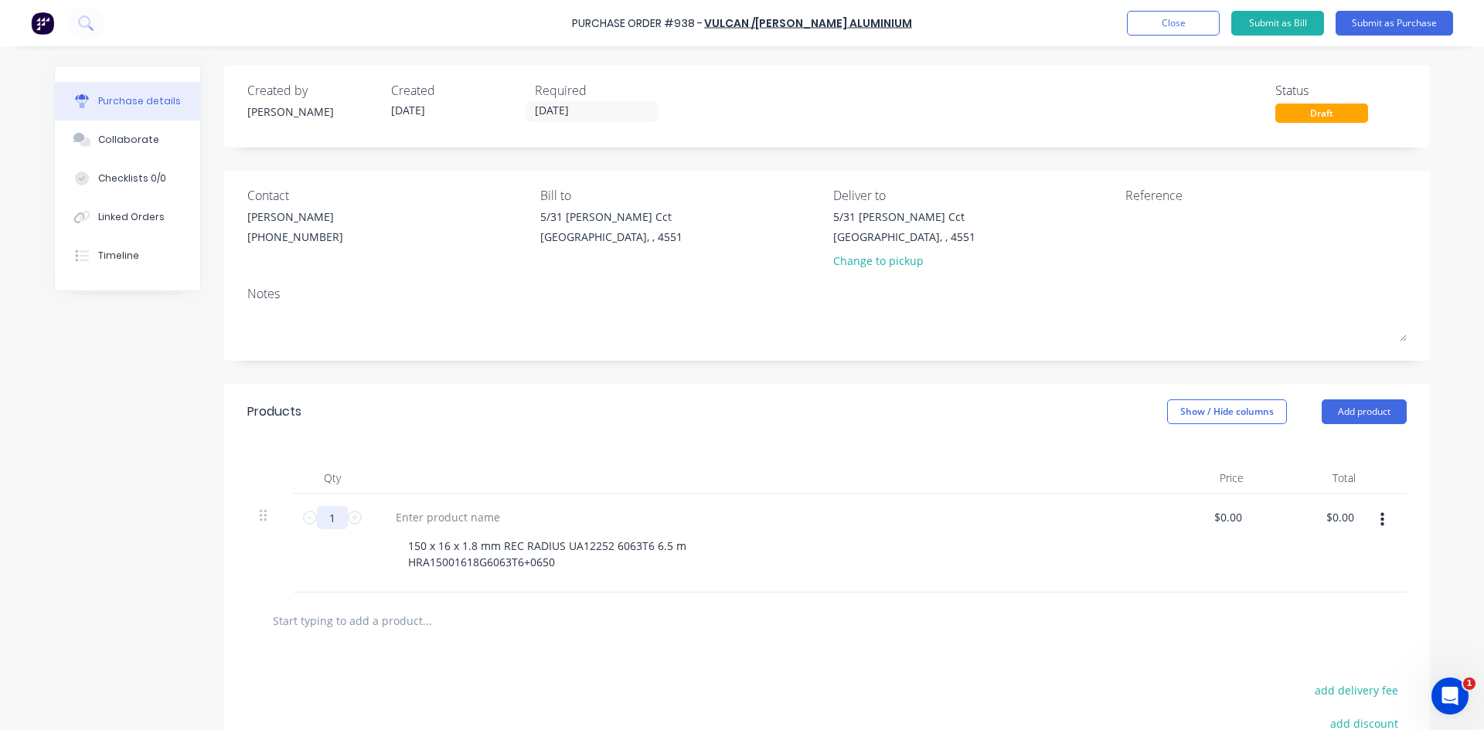
click at [333, 520] on input "1" at bounding box center [332, 517] width 31 height 23
click at [1225, 523] on input "0.00" at bounding box center [1230, 517] width 29 height 22
type input "0"
type input "$158.71"
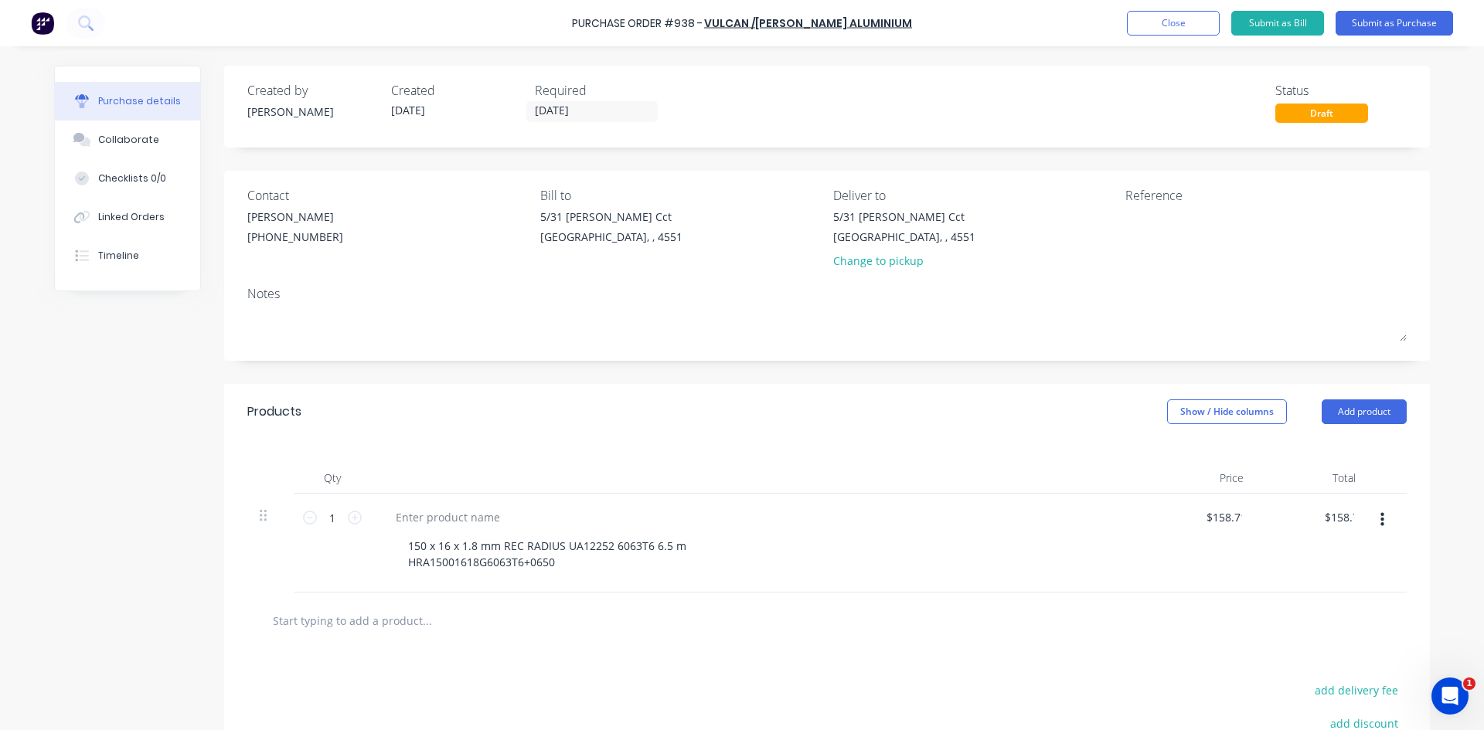
click at [1149, 632] on div at bounding box center [827, 620] width 1135 height 31
click at [1147, 221] on textarea at bounding box center [1221, 226] width 193 height 35
click at [339, 517] on input "1" at bounding box center [332, 517] width 31 height 23
type input "5"
type input "$793.55"
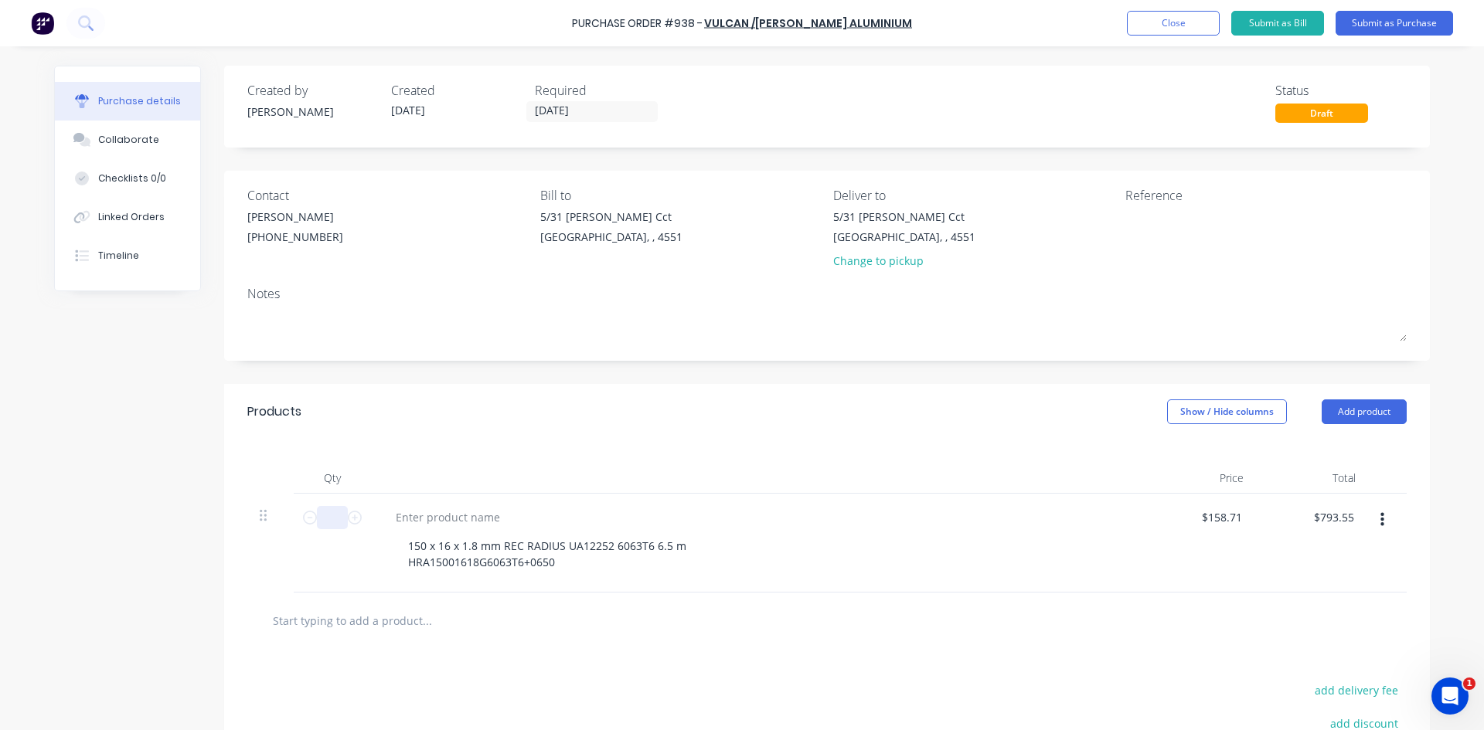
type input "1"
type input "$158.71"
type input "15"
type input "$2,380.65"
type input "15"
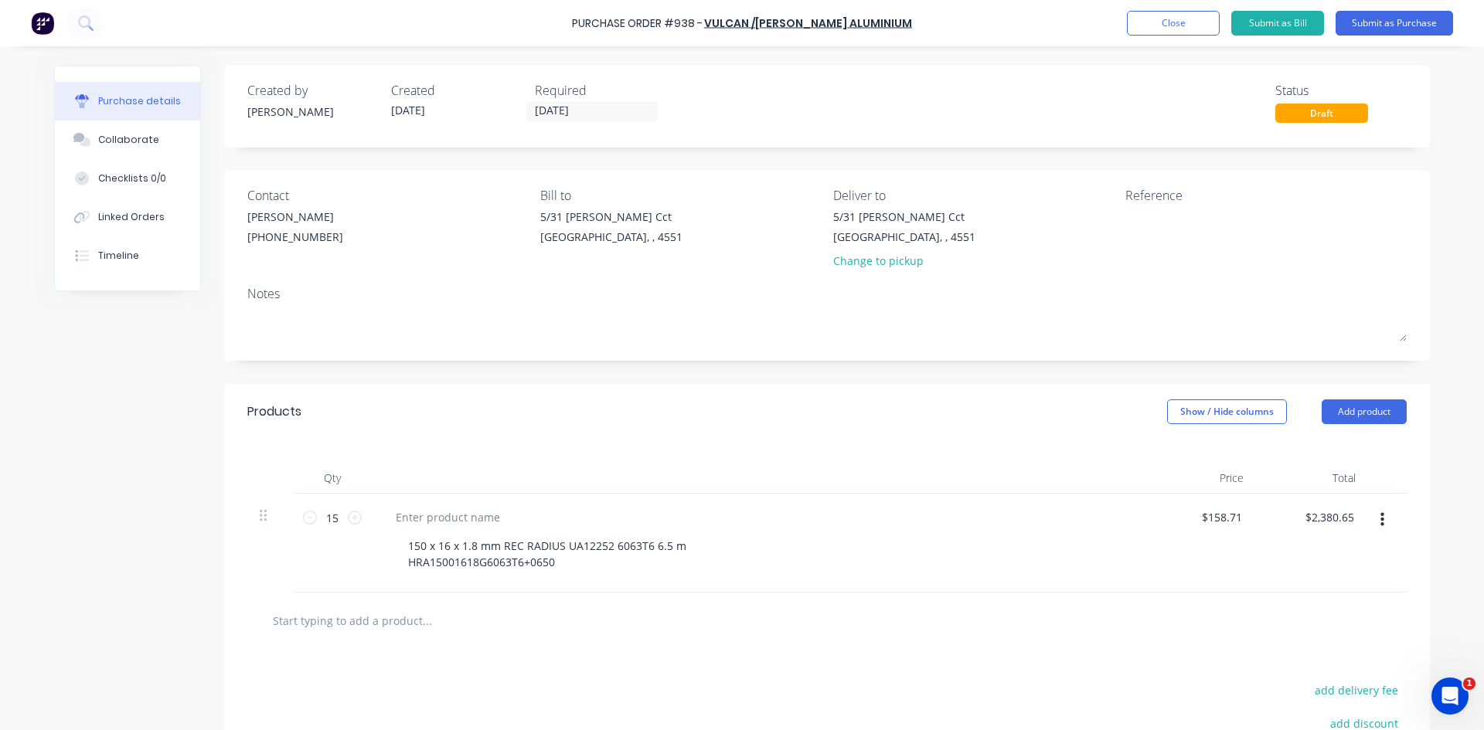
click at [732, 532] on div "150 x 16 x 1.8 mm REC RADIUS UA12252 6063T6 6.5 m HRA15001618G6063T6+0650" at bounding box center [757, 543] width 773 height 99
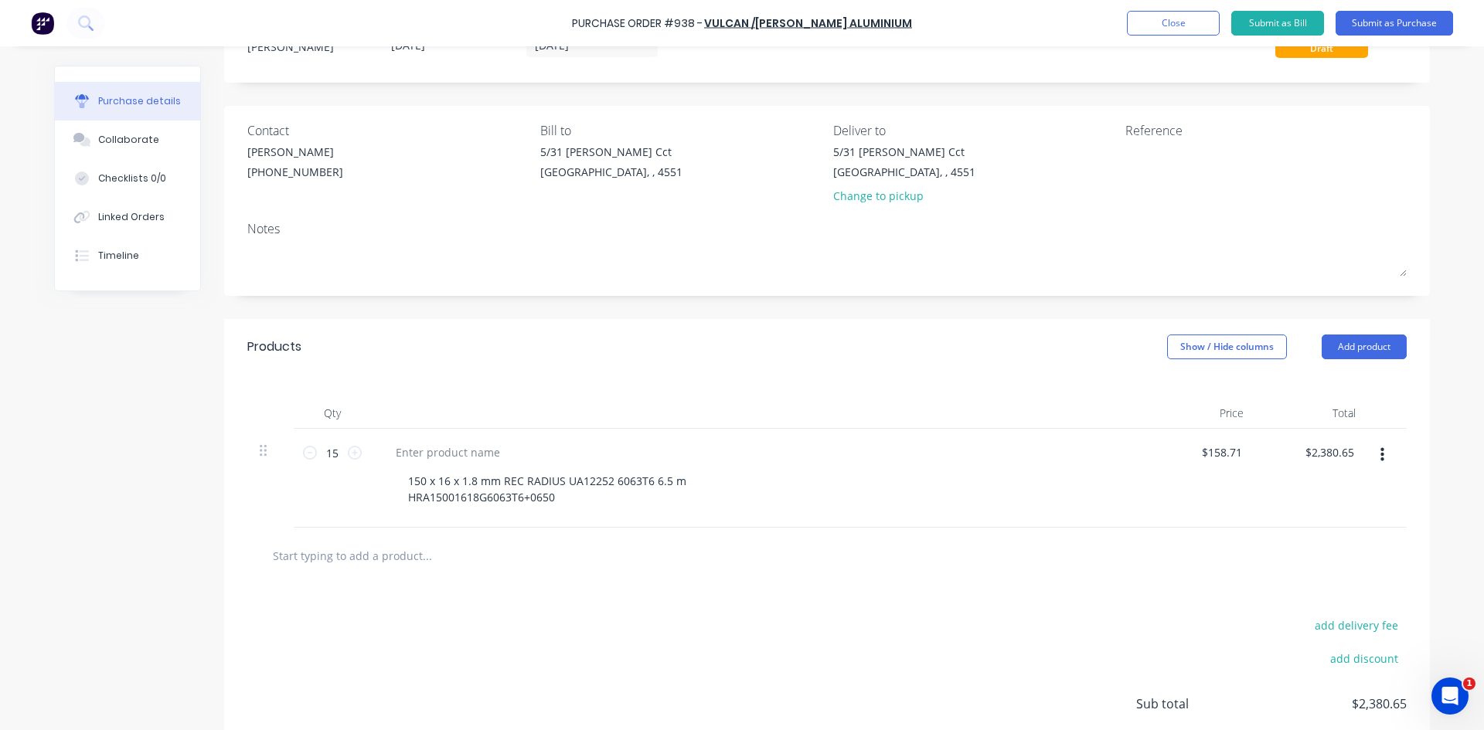
scroll to position [189, 0]
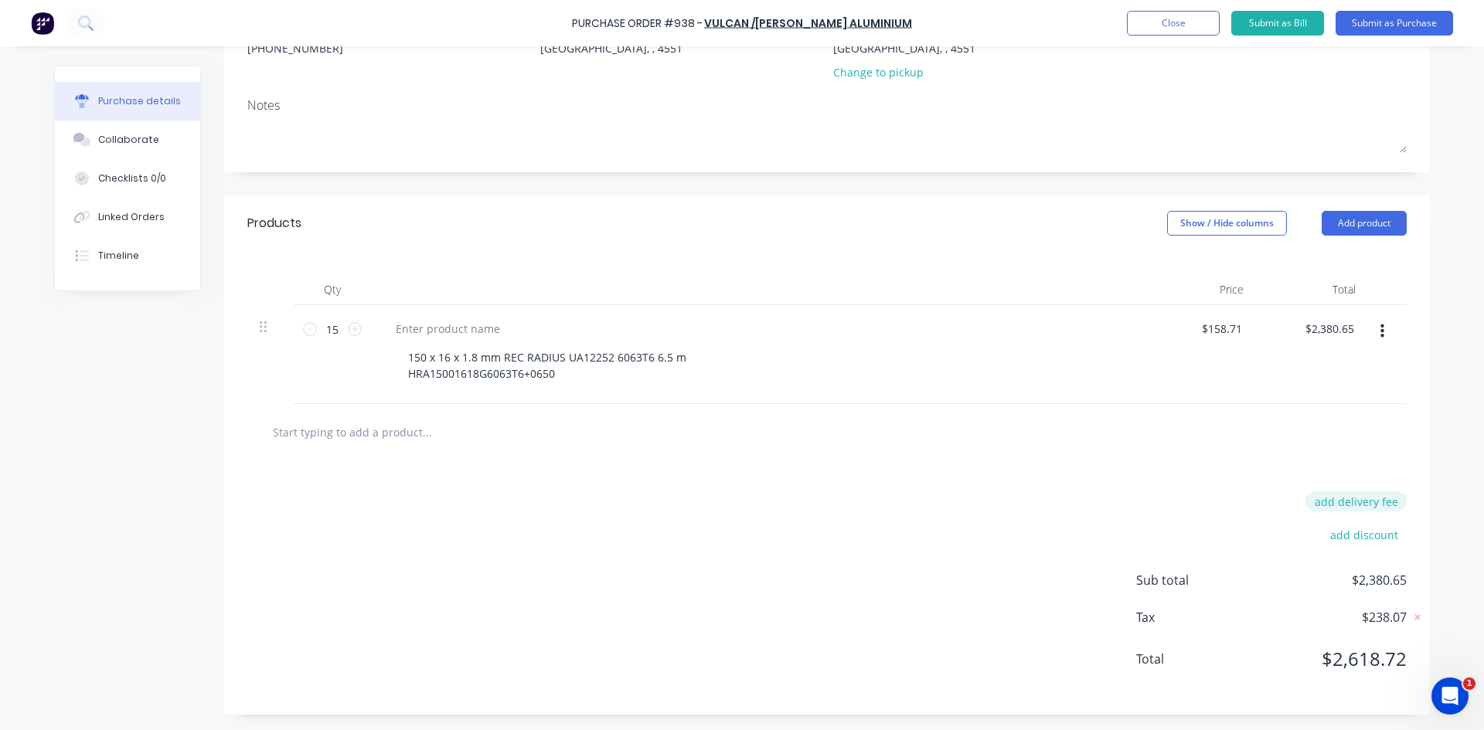
click at [1351, 502] on button "add delivery fee" at bounding box center [1356, 502] width 101 height 20
type input "$70.00"
click at [1226, 459] on div at bounding box center [826, 432] width 1159 height 56
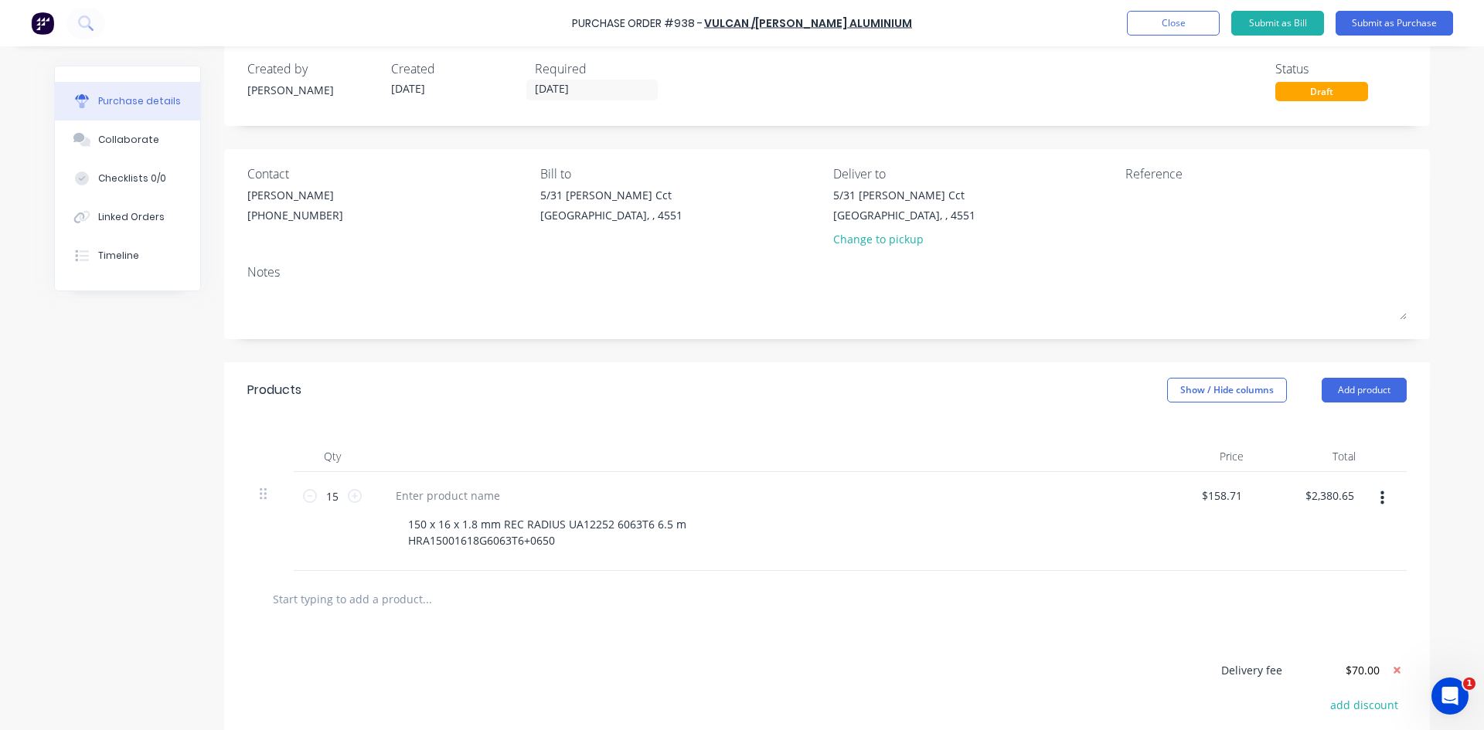
scroll to position [0, 0]
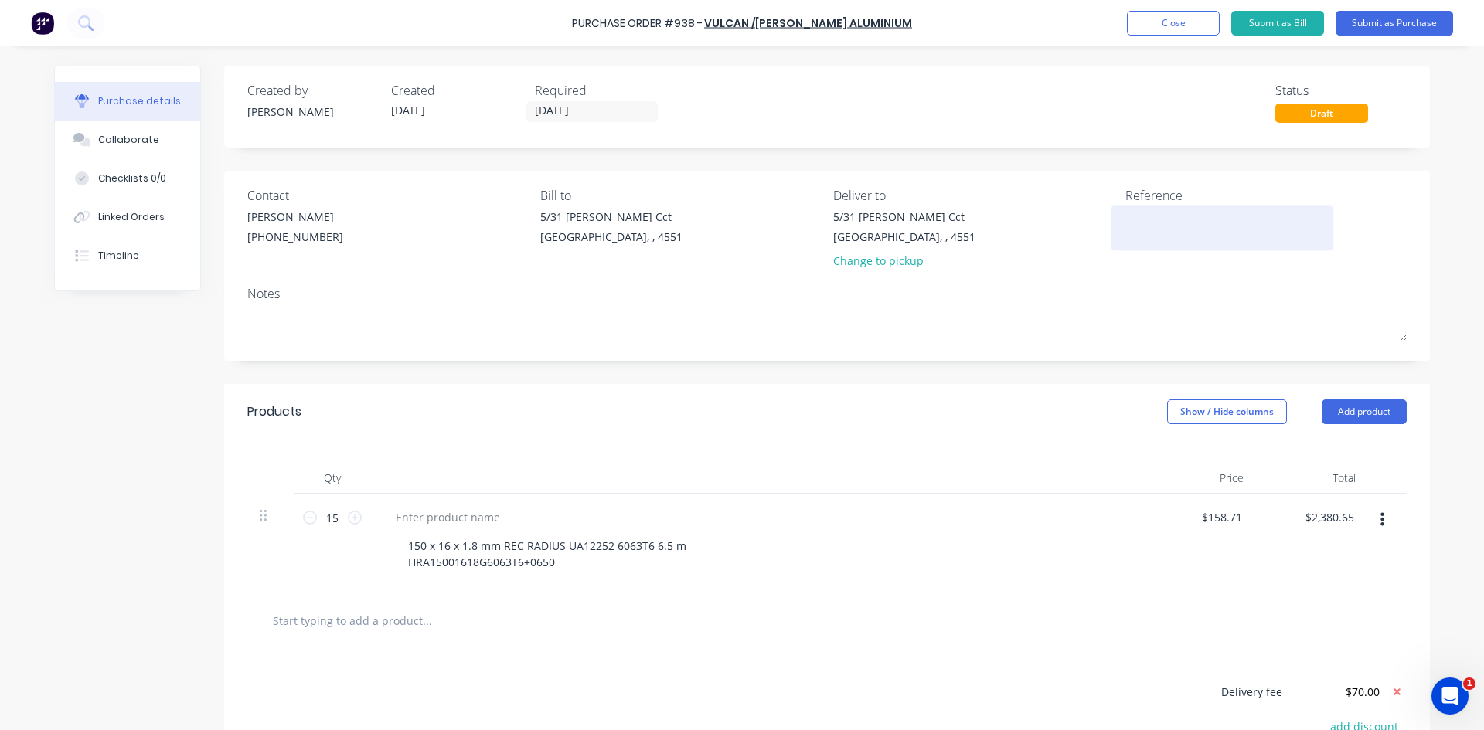
click at [1140, 219] on textarea at bounding box center [1221, 226] width 193 height 35
click at [1146, 227] on textarea at bounding box center [1221, 226] width 193 height 35
paste textarea "Quotation No. 2403983"
type textarea "x"
type textarea "Quotation No. 2403983"
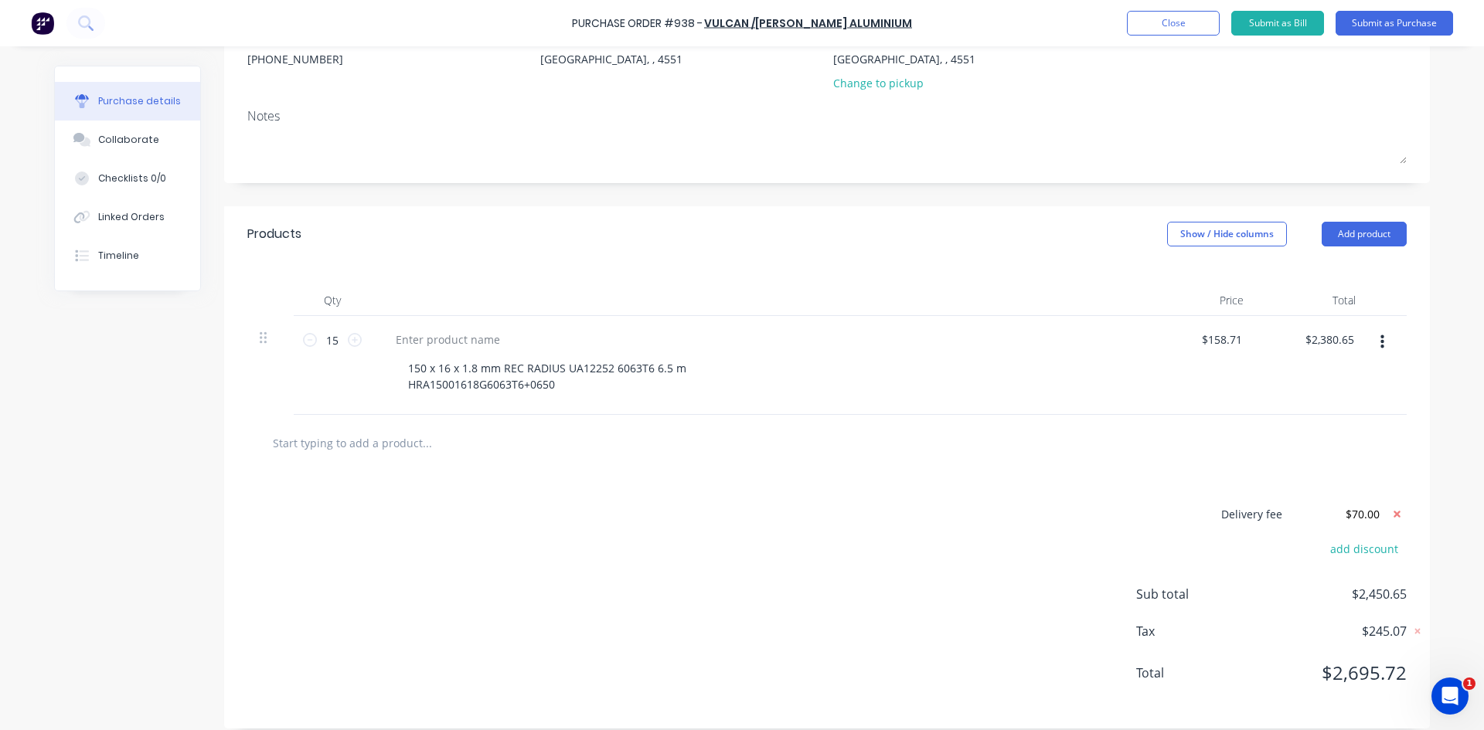
scroll to position [192, 0]
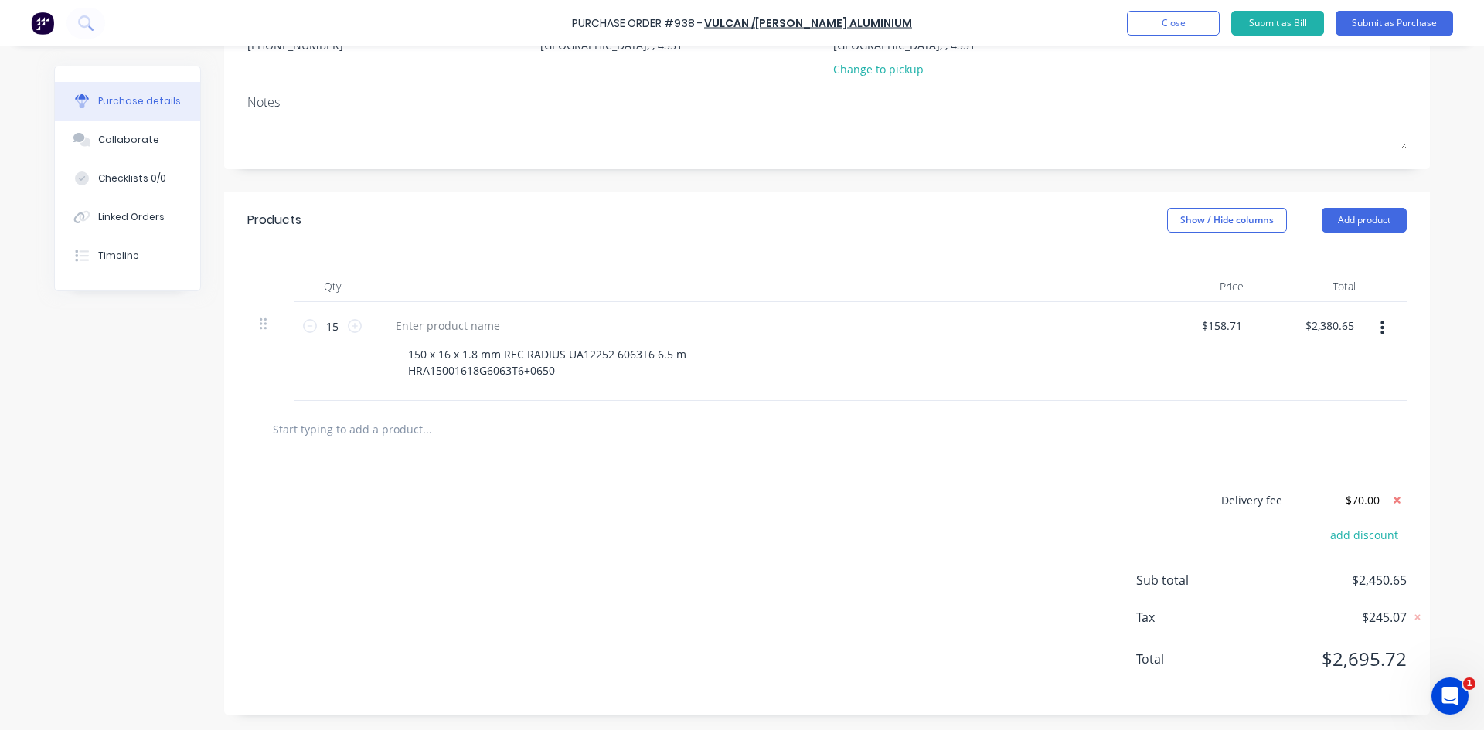
type textarea "x"
